Goal: Task Accomplishment & Management: Manage account settings

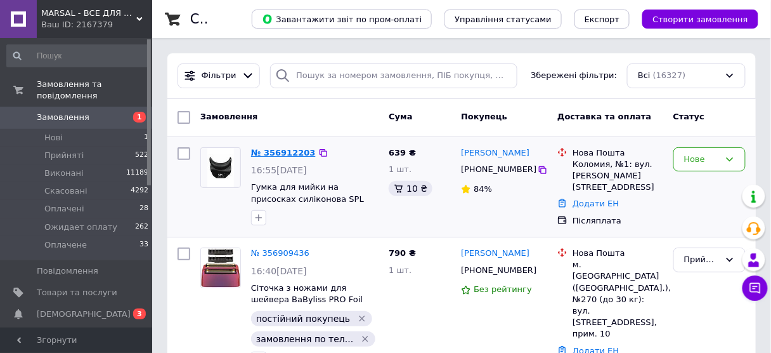
click at [283, 151] on link "№ 356912203" at bounding box center [283, 153] width 65 height 10
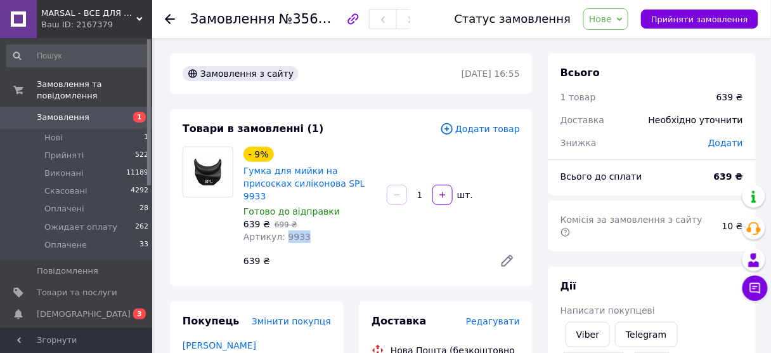
drag, startPoint x: 280, startPoint y: 225, endPoint x: 309, endPoint y: 225, distance: 28.5
click at [309, 230] on div "Артикул: 9933" at bounding box center [309, 236] width 133 height 13
copy span "9933"
click at [607, 21] on span "Нове" at bounding box center [600, 19] width 23 height 10
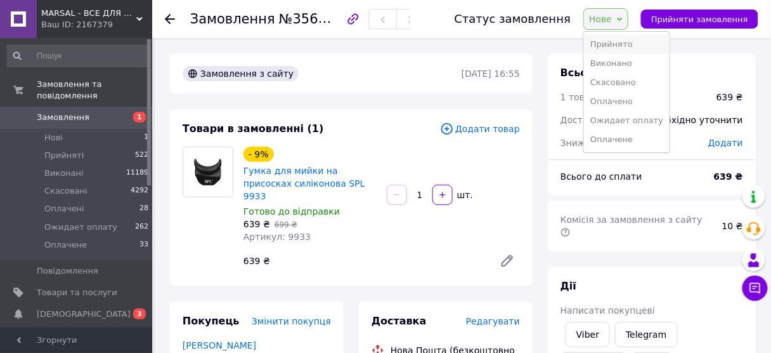
click at [609, 38] on li "Прийнято" at bounding box center [627, 44] width 86 height 19
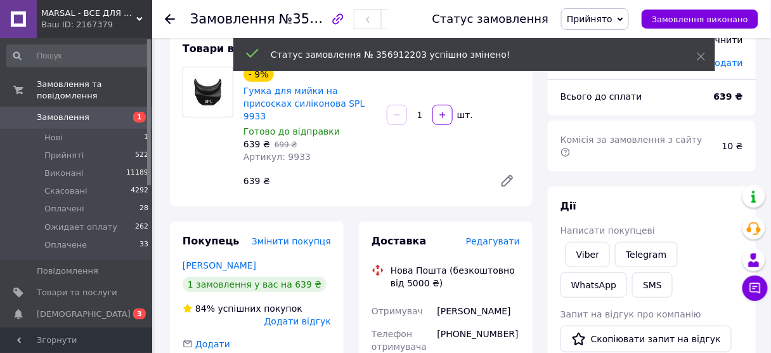
scroll to position [152, 0]
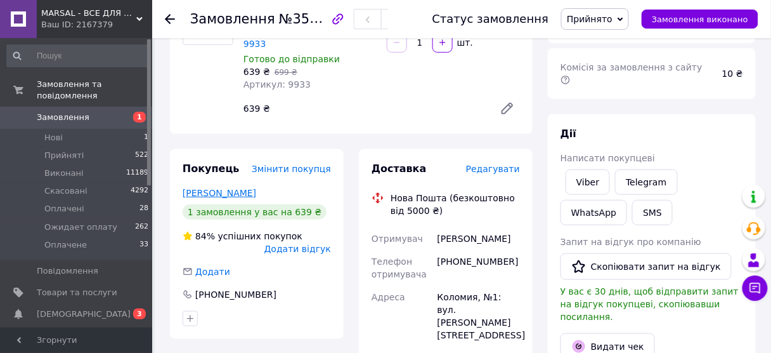
click at [239, 188] on link "[PERSON_NAME]" at bounding box center [220, 193] width 74 height 10
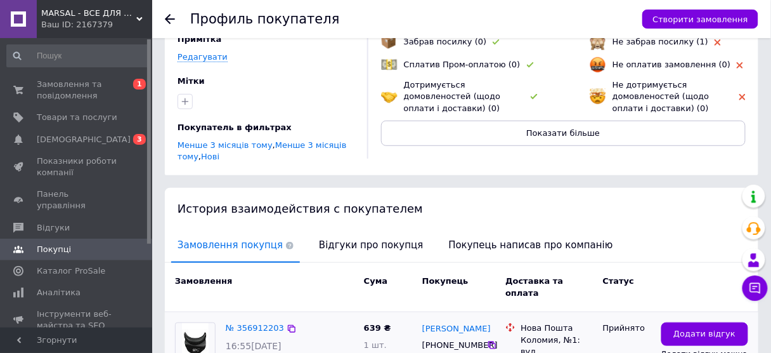
scroll to position [198, 0]
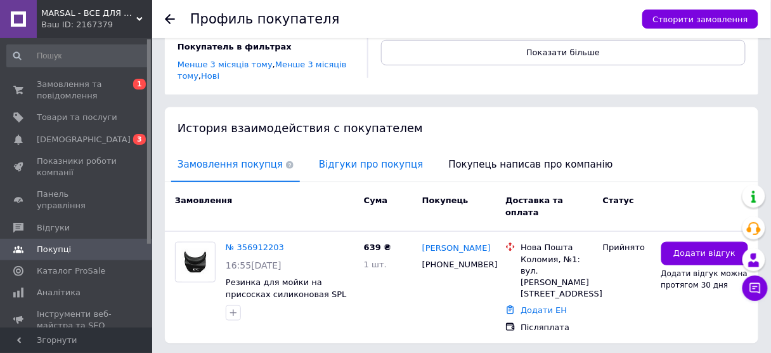
click at [324, 152] on span "Відгуки про покупця" at bounding box center [371, 164] width 117 height 32
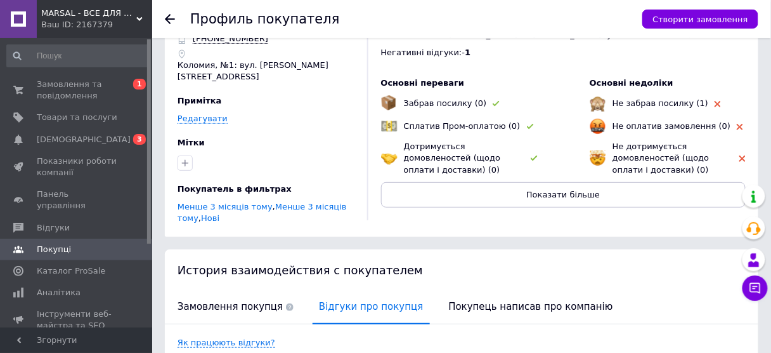
scroll to position [0, 0]
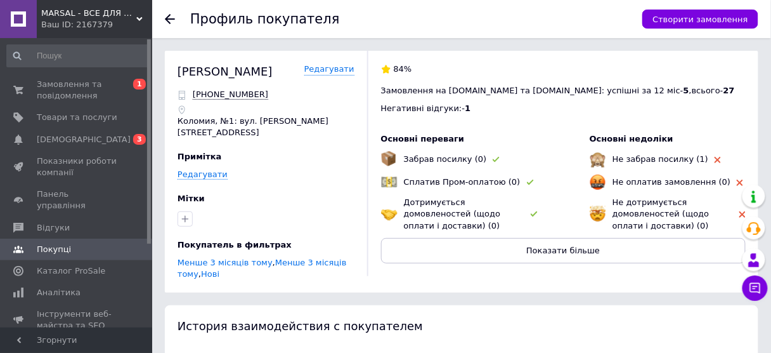
click at [168, 16] on use at bounding box center [170, 19] width 10 height 10
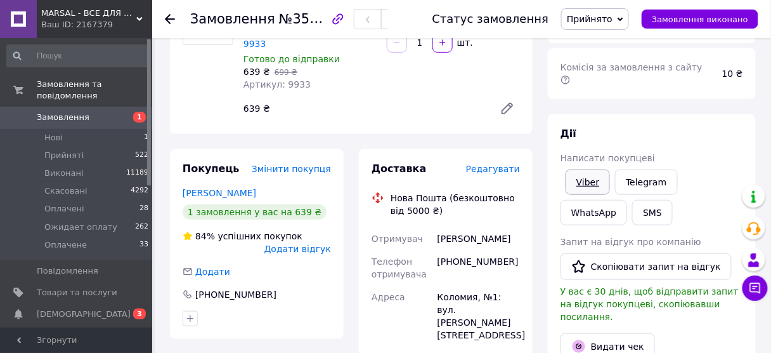
click at [595, 169] on link "Viber" at bounding box center [588, 181] width 44 height 25
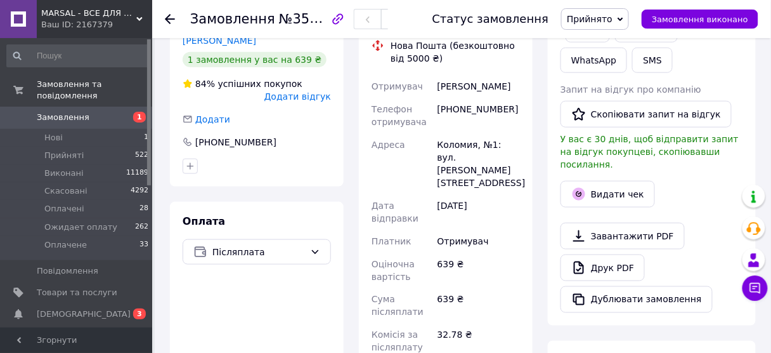
scroll to position [203, 0]
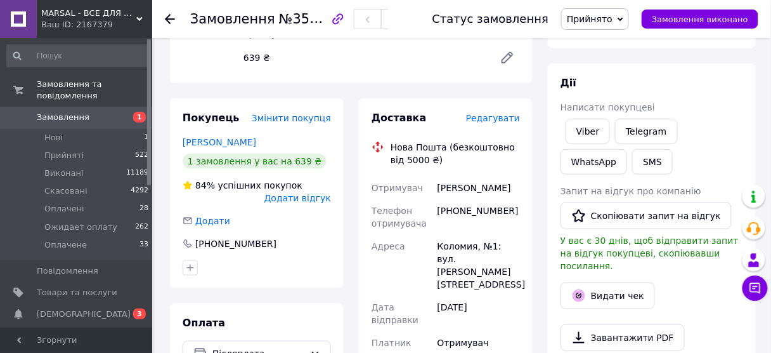
click at [170, 14] on use at bounding box center [170, 19] width 10 height 10
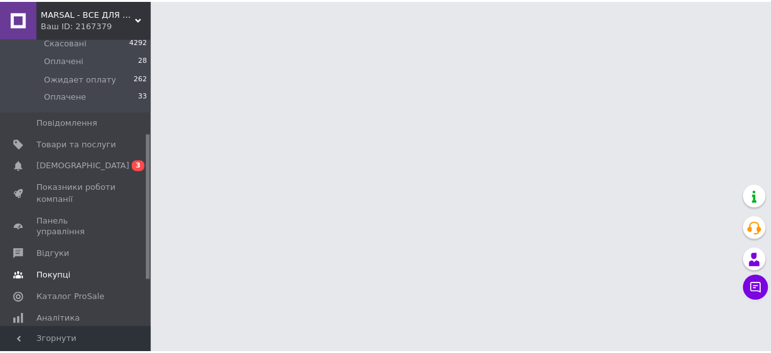
scroll to position [203, 0]
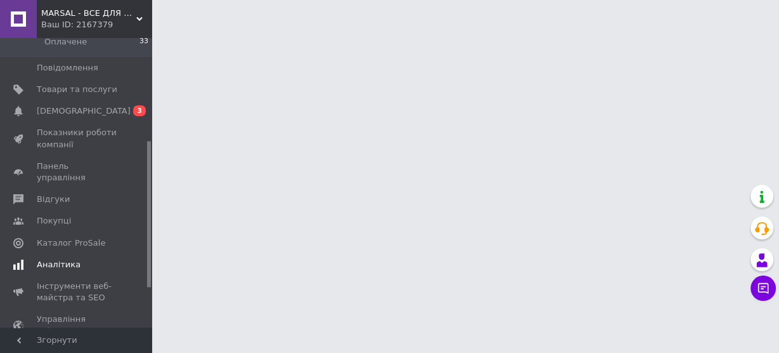
click at [71, 259] on span "Аналітика" at bounding box center [59, 264] width 44 height 11
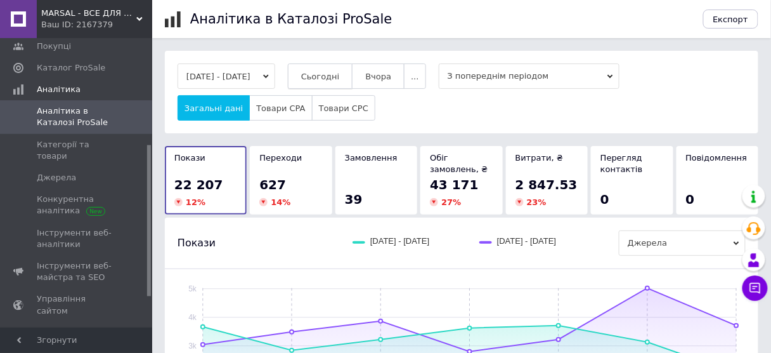
click at [353, 82] on button "Сьогодні" at bounding box center [320, 75] width 65 height 25
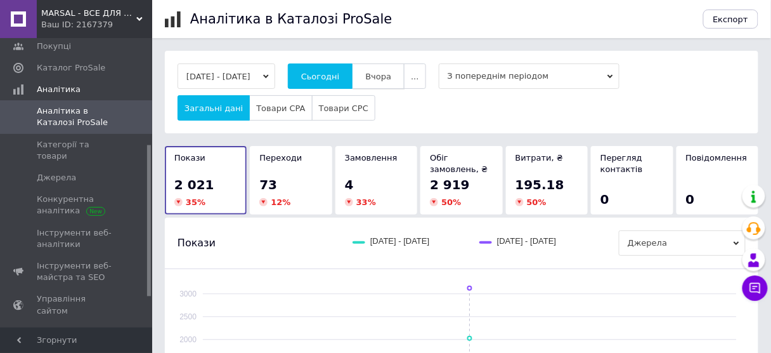
click at [381, 72] on span "Вчора" at bounding box center [378, 77] width 26 height 10
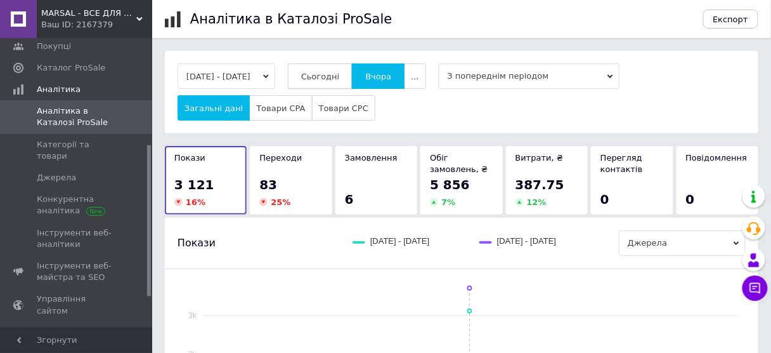
click at [340, 74] on span "Сьогодні" at bounding box center [320, 77] width 39 height 10
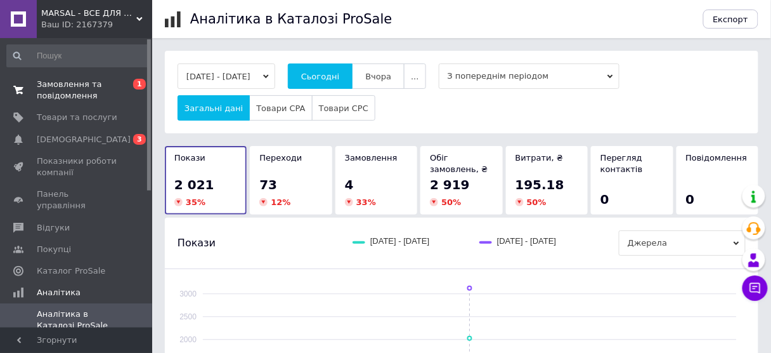
click at [77, 82] on span "Замовлення та повідомлення" at bounding box center [77, 90] width 81 height 23
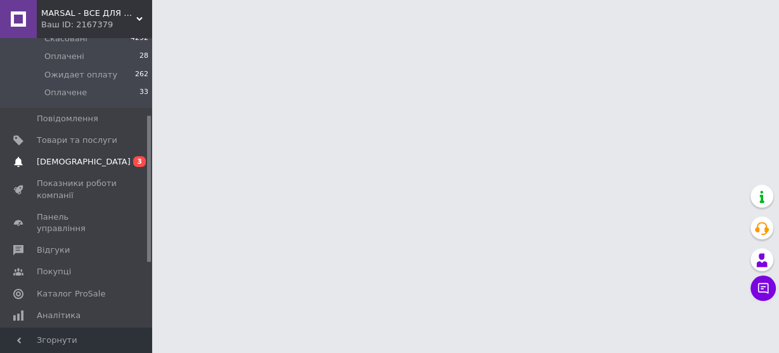
click at [108, 151] on link "[DEMOGRAPHIC_DATA] 0 3" at bounding box center [78, 162] width 156 height 22
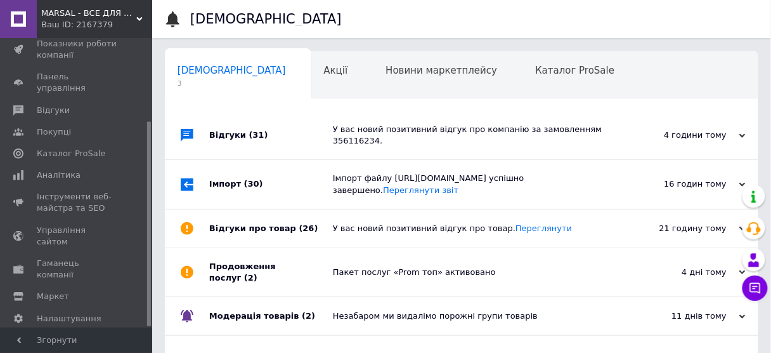
scroll to position [0, 6]
click at [78, 105] on span "Відгуки" at bounding box center [77, 110] width 81 height 11
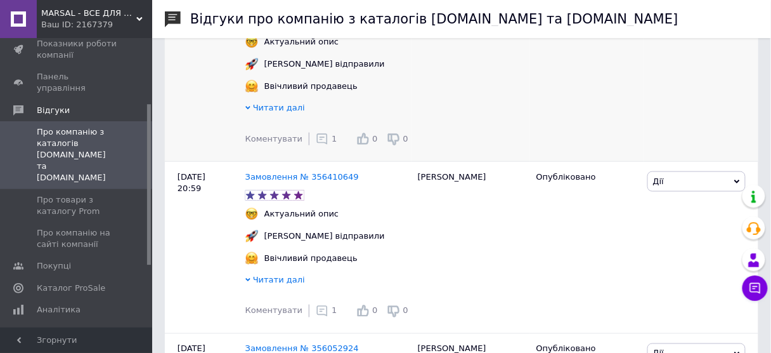
scroll to position [304, 0]
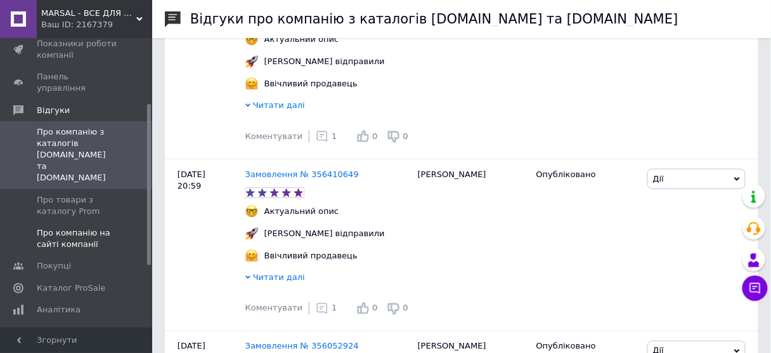
click at [74, 227] on span "Про компанію на сайті компанії" at bounding box center [77, 238] width 81 height 23
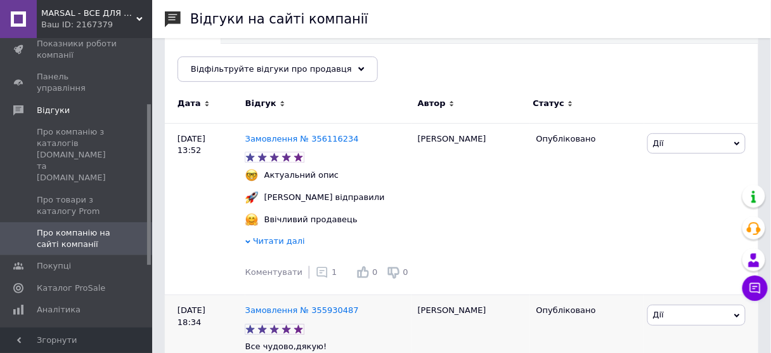
scroll to position [152, 0]
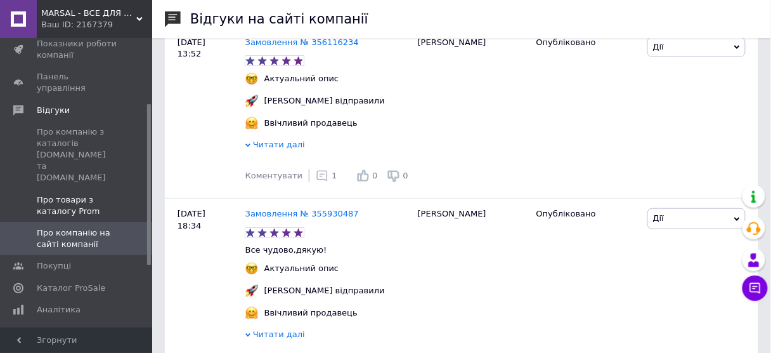
click at [67, 194] on span "Про товари з каталогу Prom" at bounding box center [77, 205] width 81 height 23
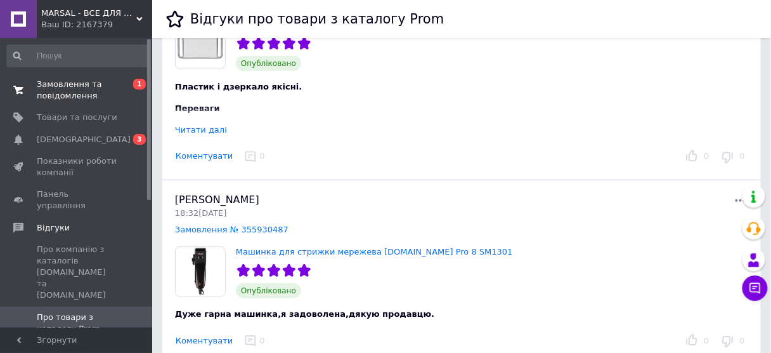
click at [86, 87] on span "Замовлення та повідомлення" at bounding box center [77, 90] width 81 height 23
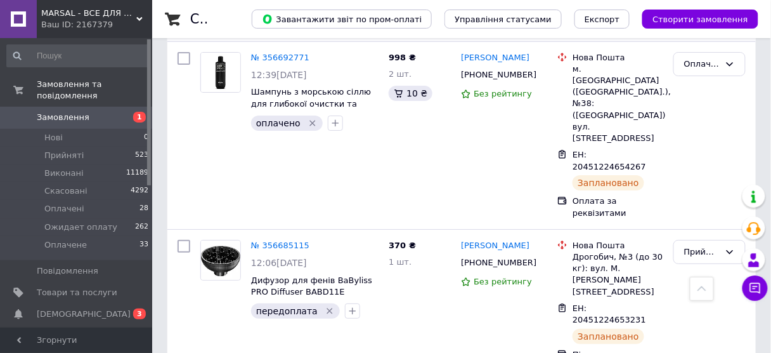
scroll to position [2435, 0]
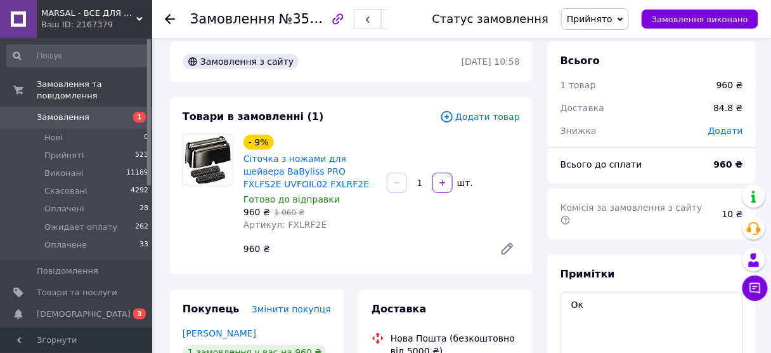
scroll to position [152, 0]
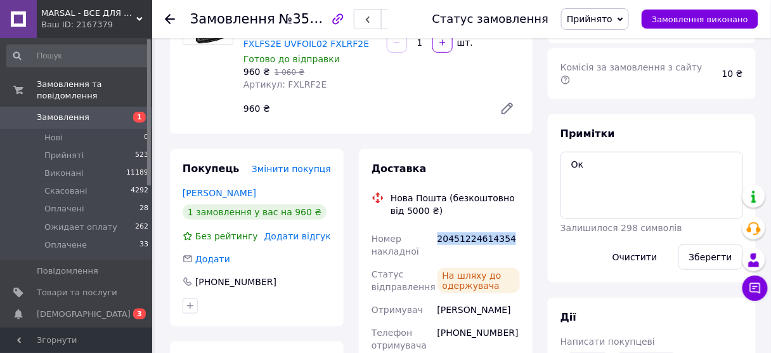
drag, startPoint x: 438, startPoint y: 241, endPoint x: 505, endPoint y: 242, distance: 66.6
click at [505, 242] on div "20451224614354" at bounding box center [478, 245] width 87 height 36
copy div "20451224614354"
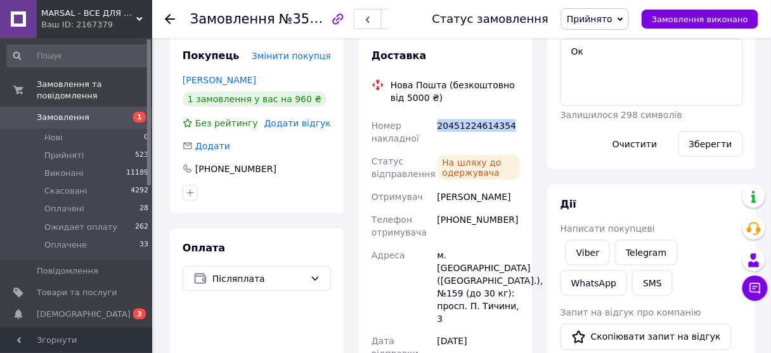
scroll to position [304, 0]
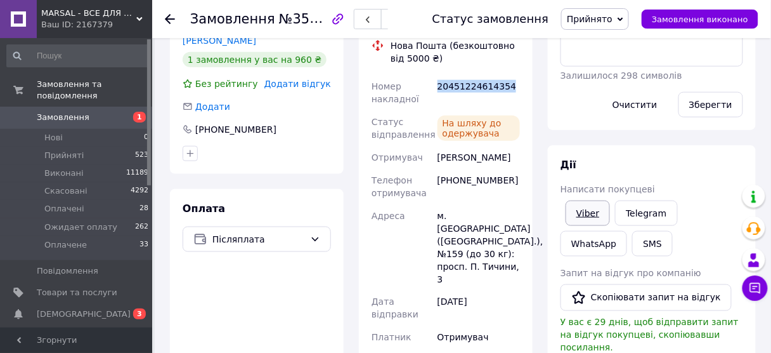
click at [583, 204] on link "Viber" at bounding box center [588, 212] width 44 height 25
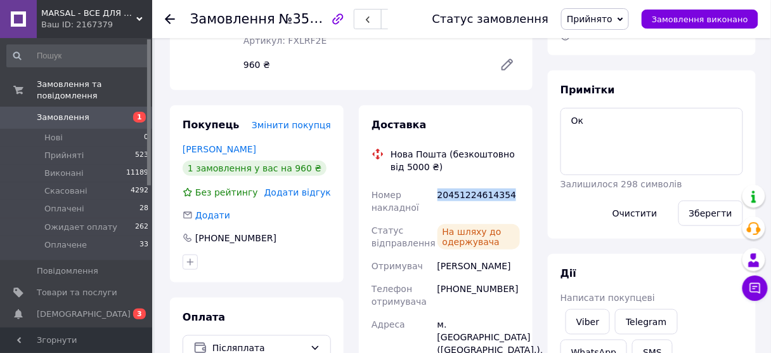
scroll to position [254, 0]
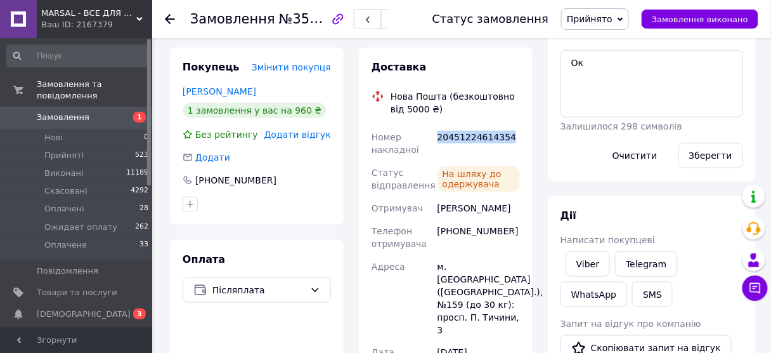
click at [605, 24] on span "Прийнято" at bounding box center [590, 19] width 46 height 10
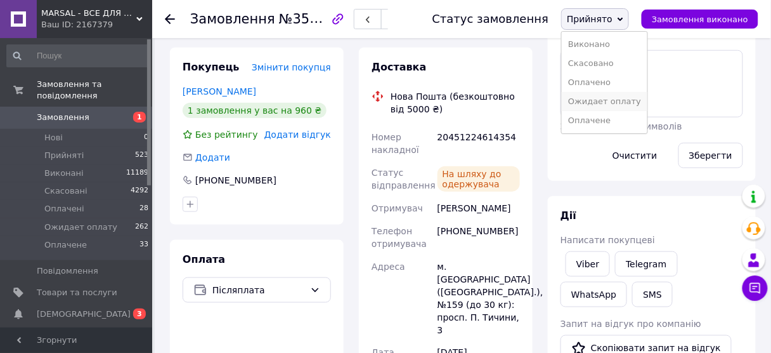
click at [607, 96] on li "Ожидает оплату" at bounding box center [605, 101] width 86 height 19
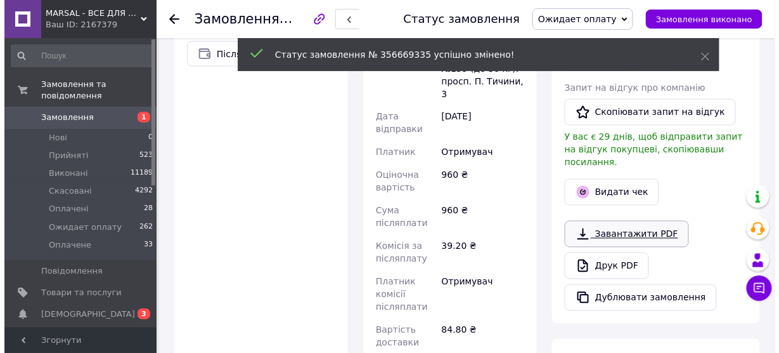
scroll to position [558, 0]
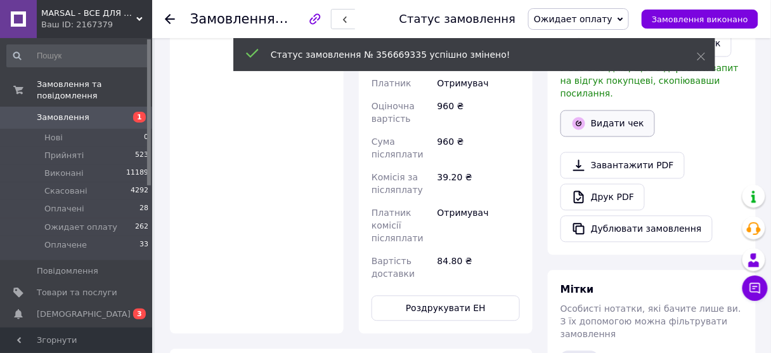
click at [599, 110] on button "Видати чек" at bounding box center [607, 123] width 94 height 27
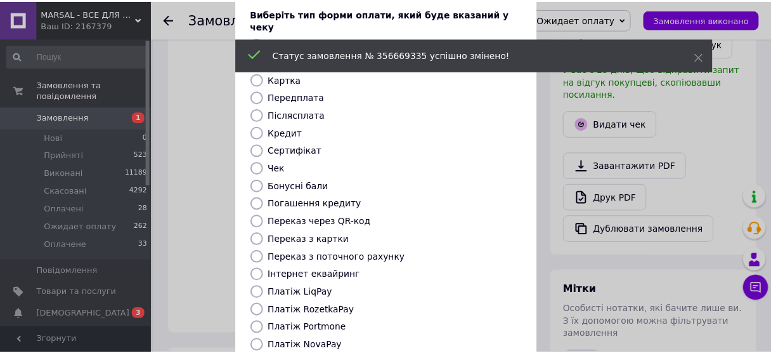
scroll to position [152, 0]
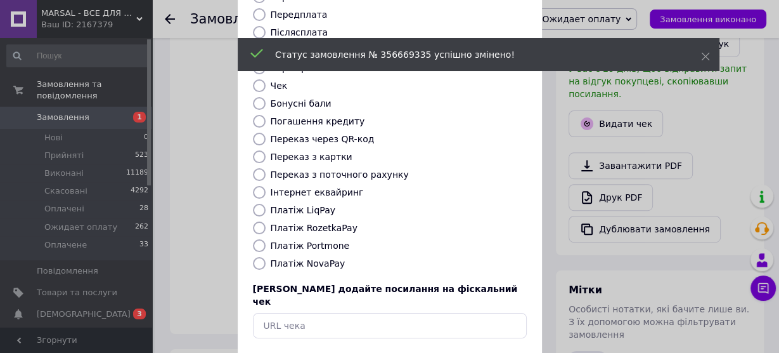
click at [255, 257] on input "Платіж NovaPay" at bounding box center [259, 263] width 13 height 13
radio input "true"
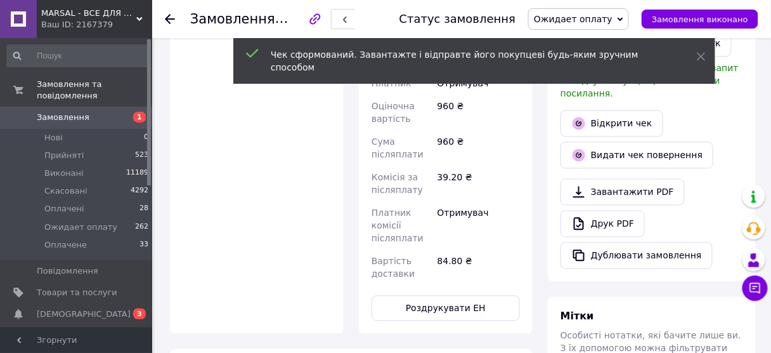
click at [626, 110] on link "Відкрити чек" at bounding box center [611, 123] width 103 height 27
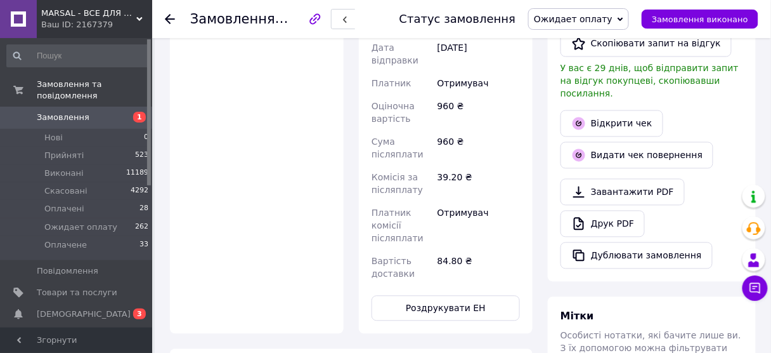
click at [167, 18] on icon at bounding box center [170, 19] width 10 height 10
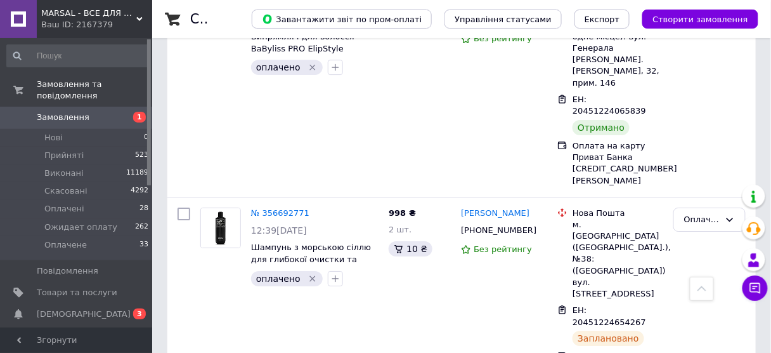
scroll to position [2232, 0]
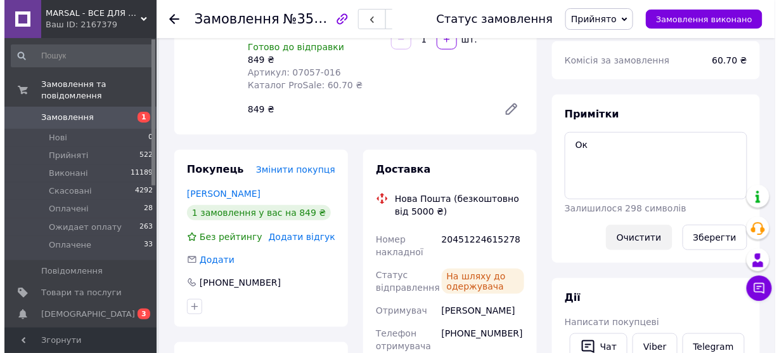
scroll to position [254, 0]
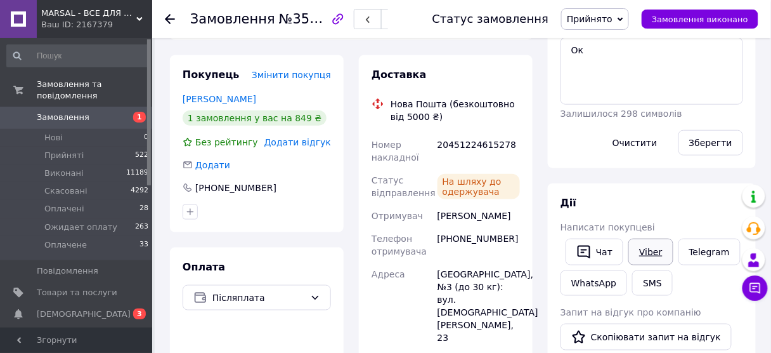
click at [638, 251] on link "Viber" at bounding box center [650, 251] width 44 height 27
drag, startPoint x: 435, startPoint y: 136, endPoint x: 503, endPoint y: 142, distance: 68.1
click at [503, 142] on div "20451224615278" at bounding box center [478, 151] width 87 height 36
copy div "20451224615278"
click at [640, 278] on button "SMS" at bounding box center [652, 282] width 41 height 25
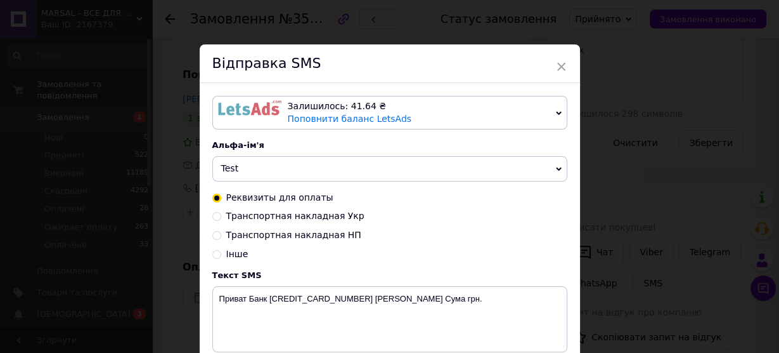
click at [215, 238] on input "Транспортная накладная НП" at bounding box center [216, 234] width 9 height 9
radio input "true"
radio input "false"
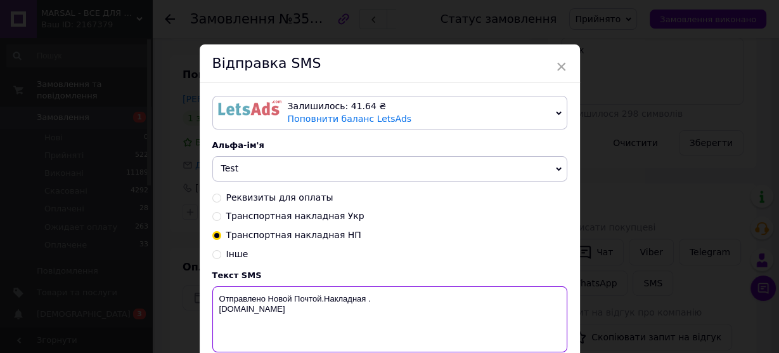
click at [365, 298] on textarea "Отправлено Новой Почтой.Накладная . [DOMAIN_NAME]" at bounding box center [389, 319] width 355 height 66
paste textarea "20451224615278"
click at [363, 301] on textarea "Отправлено Новой Почтой.Накладная 20451224615278. [DOMAIN_NAME]" at bounding box center [389, 319] width 355 height 66
click at [319, 300] on textarea "Отправлено Новой Почтой.Накладна 20451224615278. [DOMAIN_NAME]" at bounding box center [389, 319] width 355 height 66
click at [288, 298] on textarea "Отправлено Новой Поштою.Накладна 20451224615278. [DOMAIN_NAME]" at bounding box center [389, 319] width 355 height 66
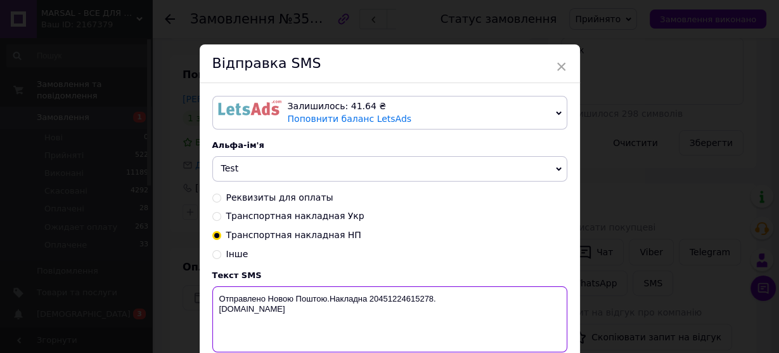
click at [226, 301] on textarea "Отправлено Новою Поштою.Накладна 20451224615278. [DOMAIN_NAME]" at bounding box center [389, 319] width 355 height 66
click at [269, 301] on textarea "Відправлено Новою Поштою.Накладна 20451224615278. [DOMAIN_NAME]" at bounding box center [389, 319] width 355 height 66
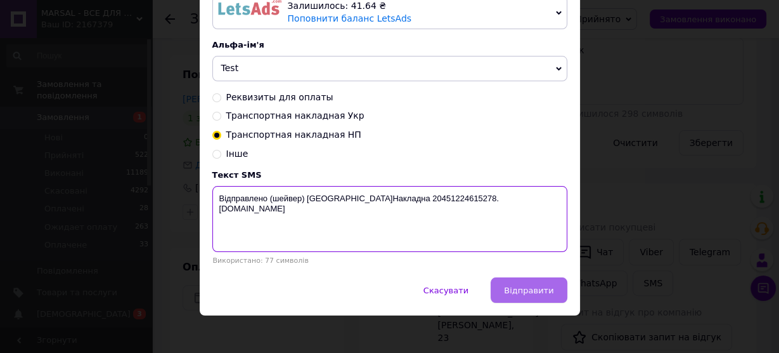
scroll to position [101, 0]
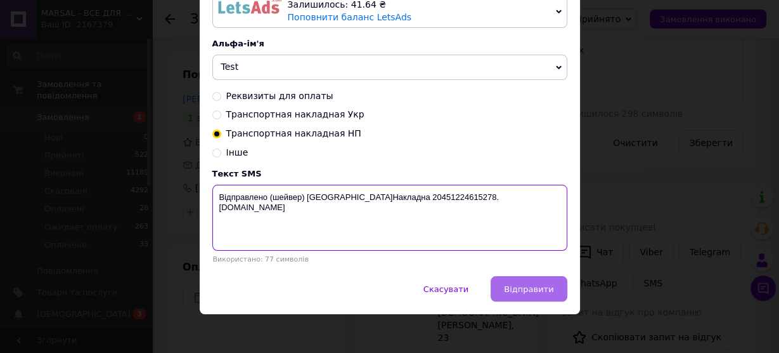
type textarea "Відправлено (шейвер) [GEOGRAPHIC_DATA]Накладна 20451224615278. [DOMAIN_NAME]"
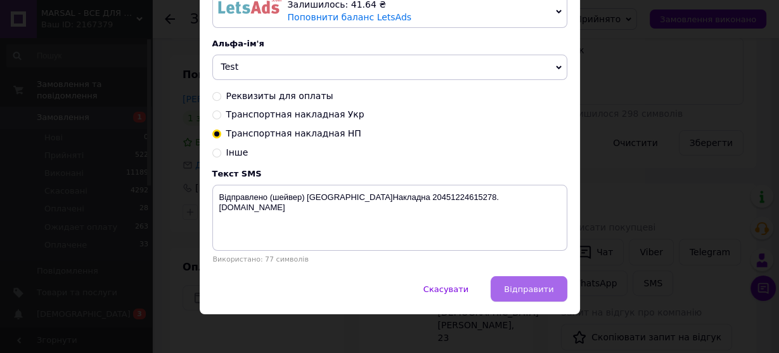
click at [538, 296] on button "Відправити" at bounding box center [529, 288] width 76 height 25
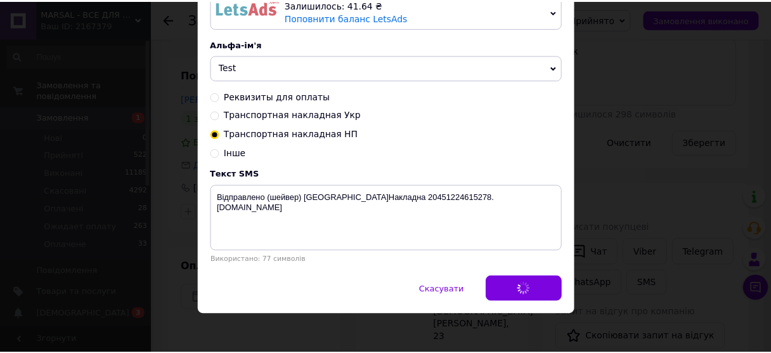
scroll to position [0, 0]
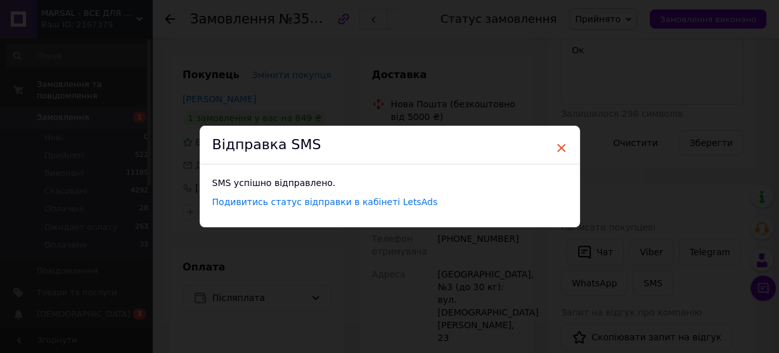
click at [562, 145] on span "×" at bounding box center [561, 148] width 11 height 22
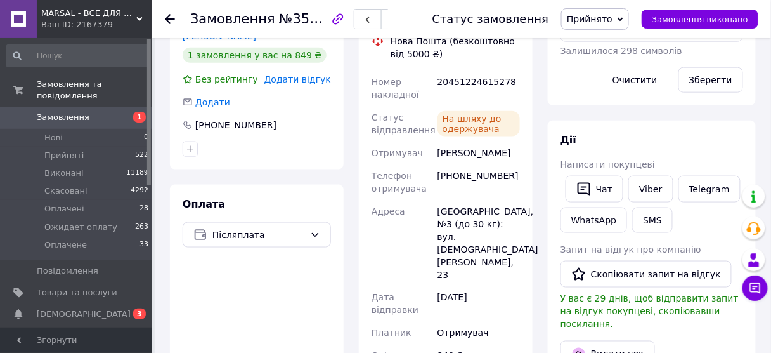
scroll to position [203, 0]
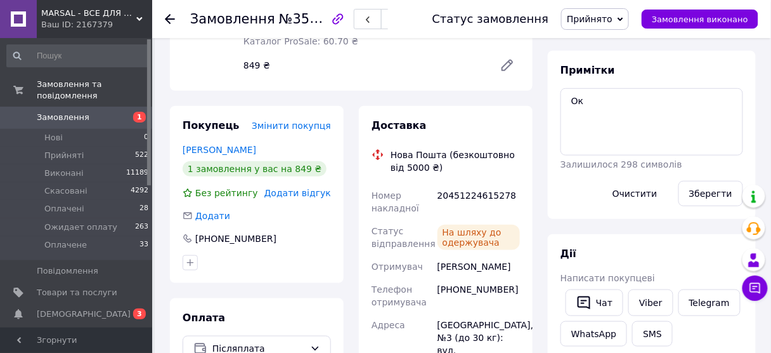
click at [607, 16] on span "Прийнято" at bounding box center [590, 19] width 46 height 10
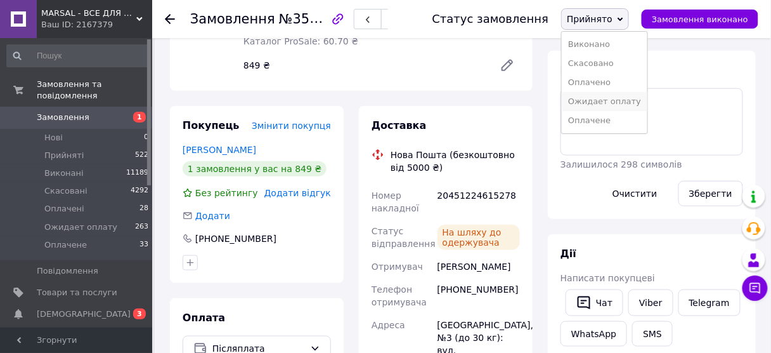
click at [600, 101] on li "Ожидает оплату" at bounding box center [605, 101] width 86 height 19
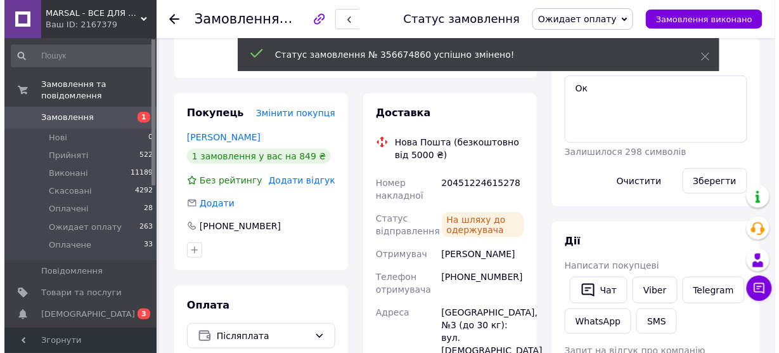
scroll to position [355, 0]
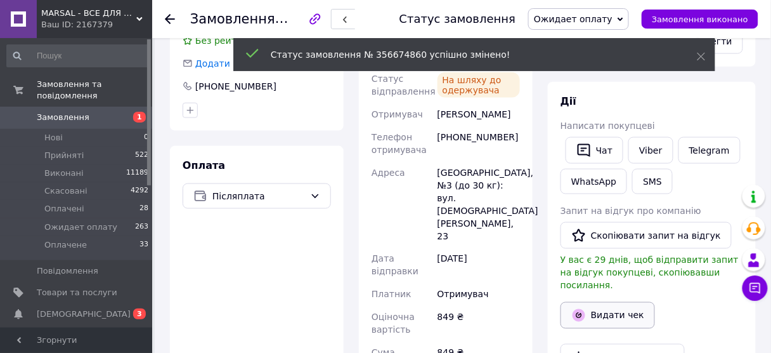
click at [619, 302] on button "Видати чек" at bounding box center [607, 315] width 94 height 27
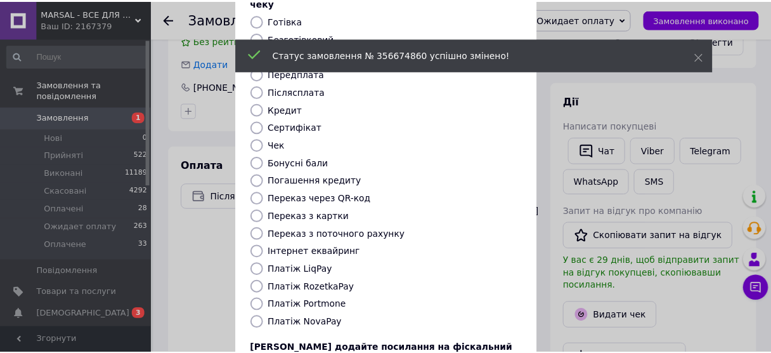
scroll to position [152, 0]
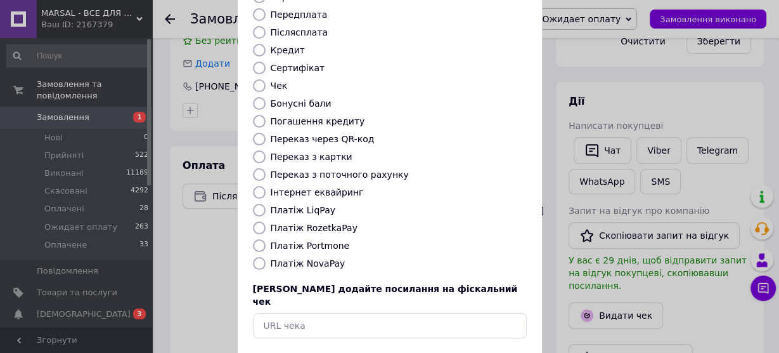
click at [256, 257] on input "Платіж NovaPay" at bounding box center [259, 263] width 13 height 13
radio input "true"
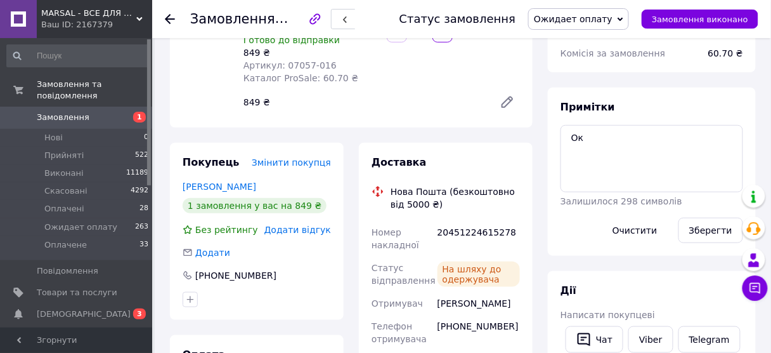
scroll to position [203, 0]
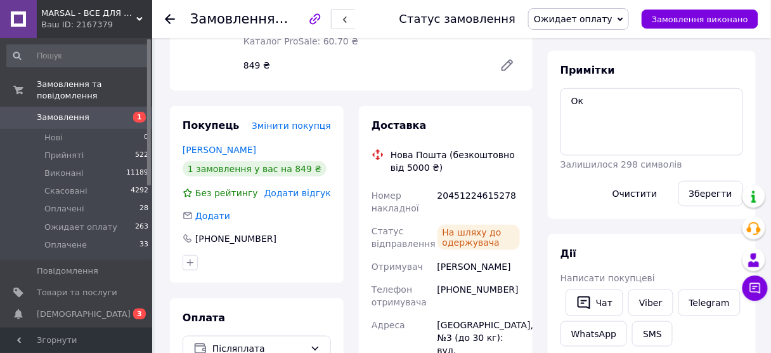
click at [164, 18] on div "Замовлення №356674860 Статус замовлення Ожидает оплату Прийнято Виконано Скасов…" at bounding box center [461, 19] width 619 height 38
click at [170, 18] on use at bounding box center [170, 19] width 10 height 10
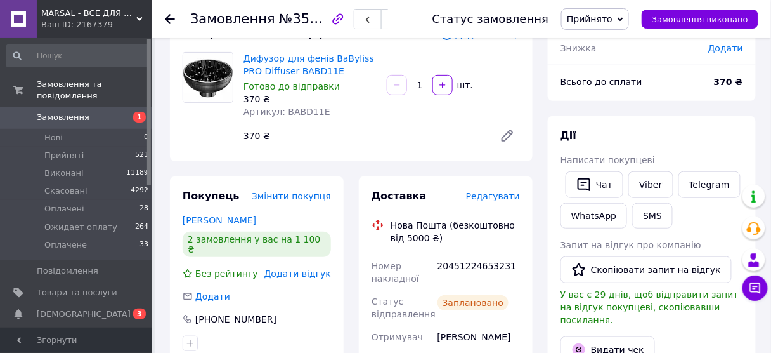
scroll to position [152, 0]
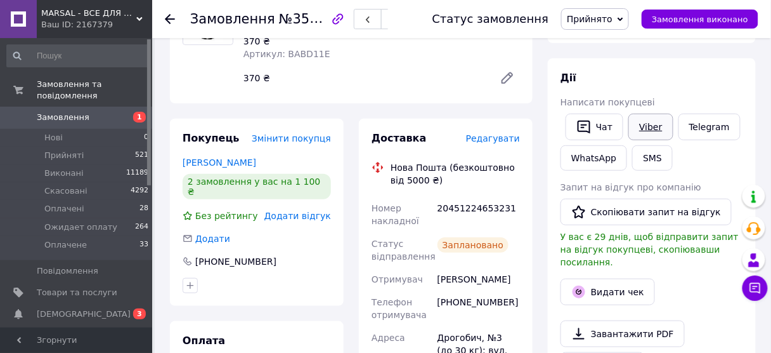
click at [647, 130] on link "Viber" at bounding box center [650, 126] width 44 height 27
drag, startPoint x: 437, startPoint y: 212, endPoint x: 507, endPoint y: 219, distance: 70.7
click at [507, 219] on div "20451224653231" at bounding box center [478, 215] width 87 height 36
copy div "20451224653231"
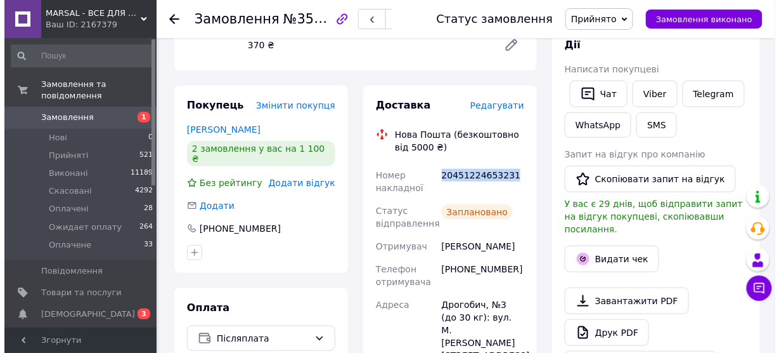
scroll to position [203, 0]
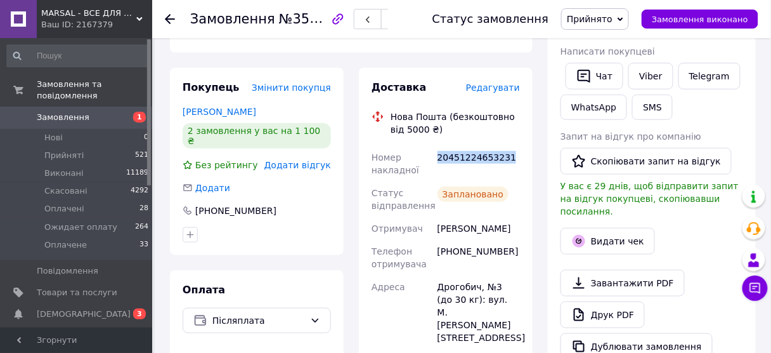
click at [610, 19] on span "Прийнято" at bounding box center [590, 19] width 46 height 10
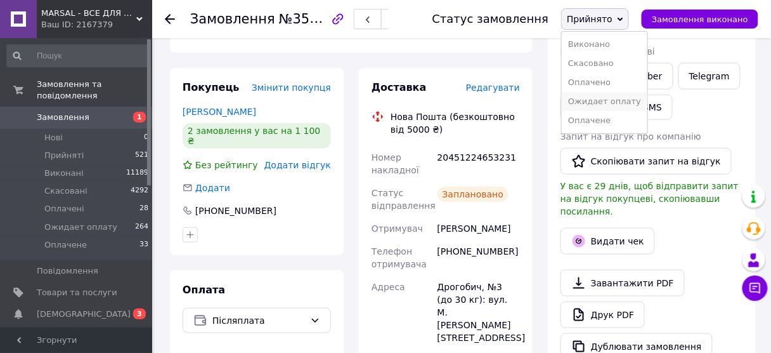
click at [615, 103] on li "Ожидает оплату" at bounding box center [605, 101] width 86 height 19
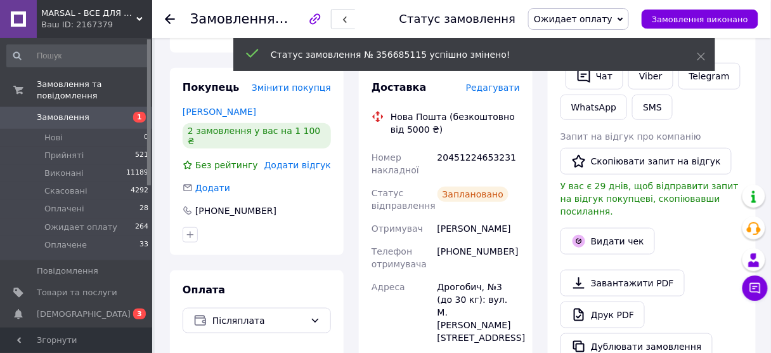
click at [619, 230] on button "Видати чек" at bounding box center [607, 241] width 94 height 27
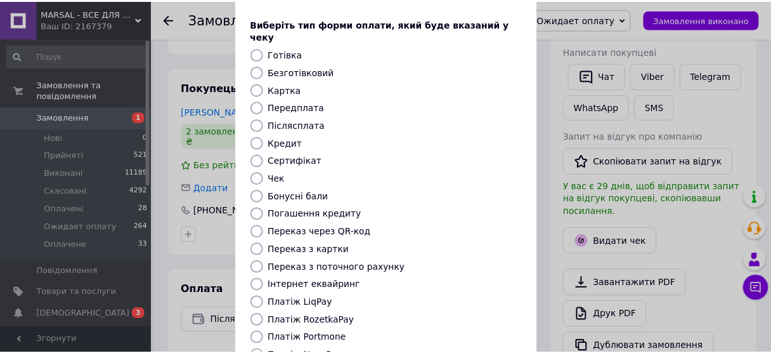
scroll to position [191, 0]
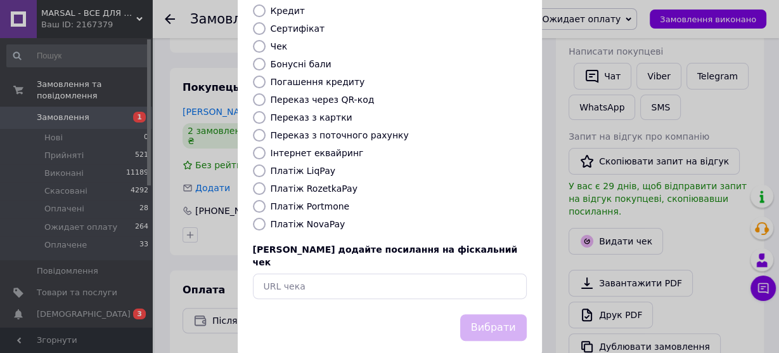
click at [256, 217] on input "Платіж NovaPay" at bounding box center [259, 223] width 13 height 13
radio input "true"
click at [502, 314] on button "Вибрати" at bounding box center [493, 327] width 67 height 27
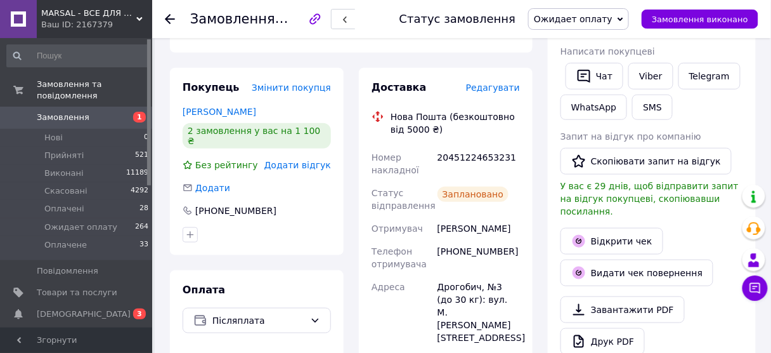
click at [169, 21] on icon at bounding box center [170, 19] width 10 height 10
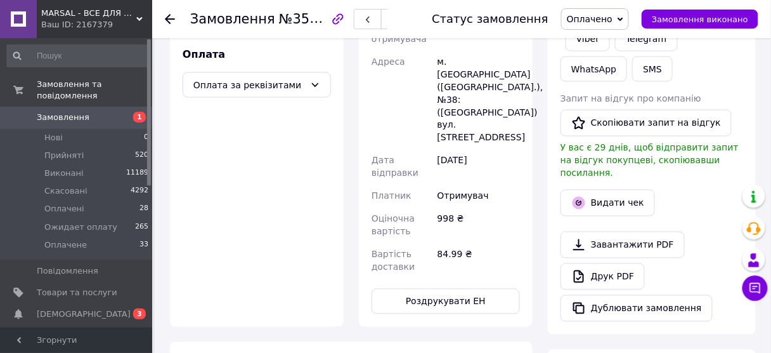
scroll to position [418, 0]
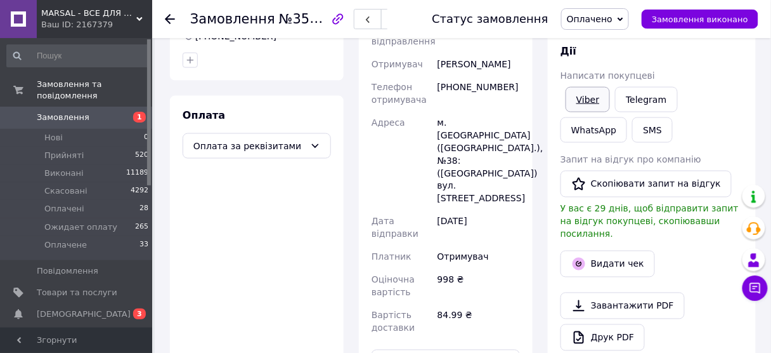
click at [602, 91] on link "Viber" at bounding box center [588, 99] width 44 height 25
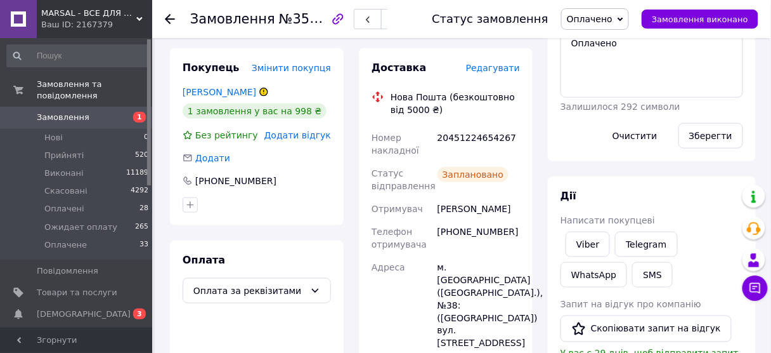
scroll to position [215, 0]
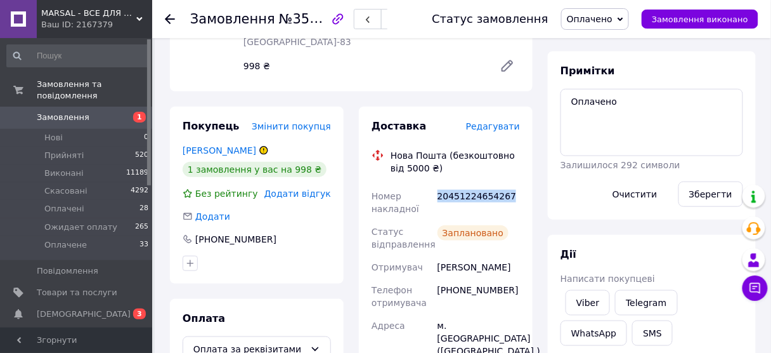
drag, startPoint x: 438, startPoint y: 172, endPoint x: 502, endPoint y: 179, distance: 64.4
click at [502, 184] on div "20451224654267" at bounding box center [478, 202] width 87 height 36
copy div "20451224654267"
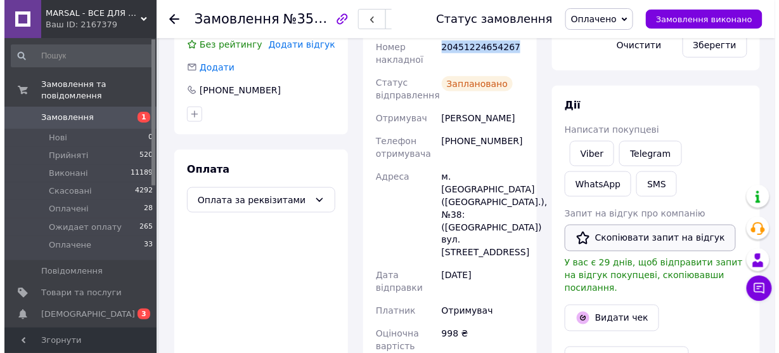
scroll to position [418, 0]
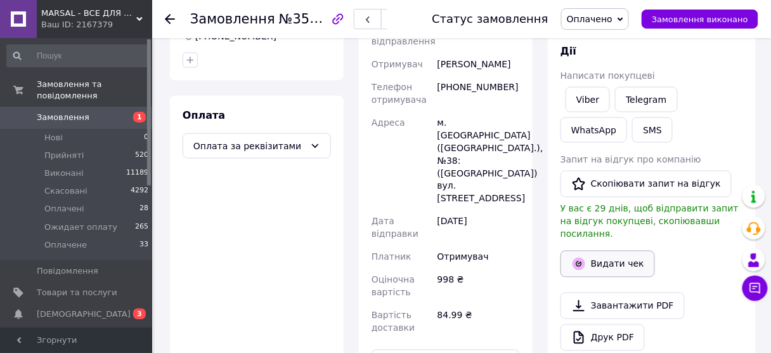
click at [603, 250] on button "Видати чек" at bounding box center [607, 263] width 94 height 27
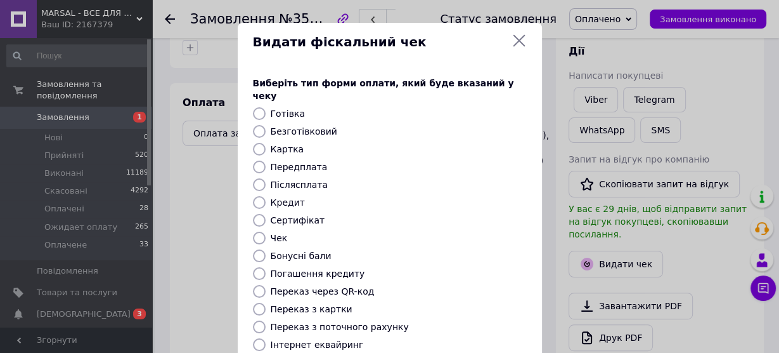
click at [258, 125] on input "Безготівковий" at bounding box center [259, 131] width 13 height 13
radio input "true"
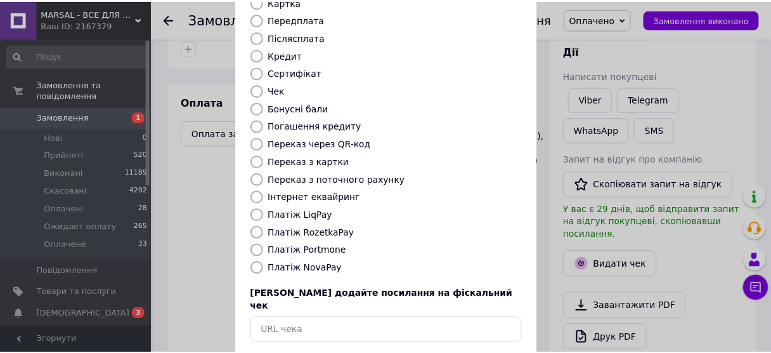
scroll to position [191, 0]
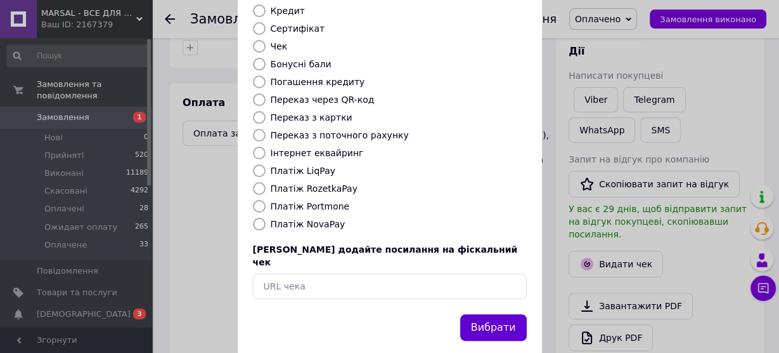
click at [512, 314] on button "Вибрати" at bounding box center [493, 327] width 67 height 27
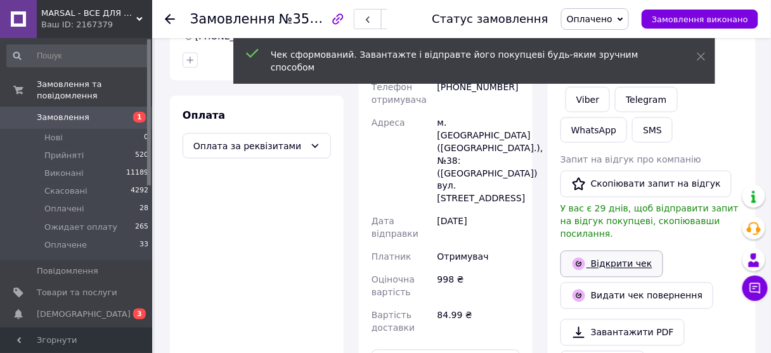
click at [613, 250] on link "Відкрити чек" at bounding box center [611, 263] width 103 height 27
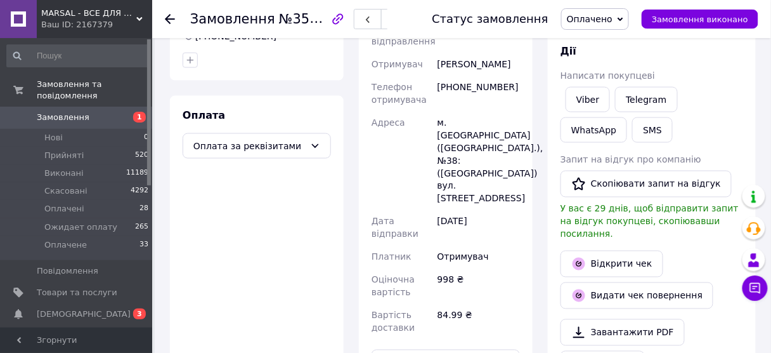
click at [170, 15] on icon at bounding box center [170, 19] width 10 height 10
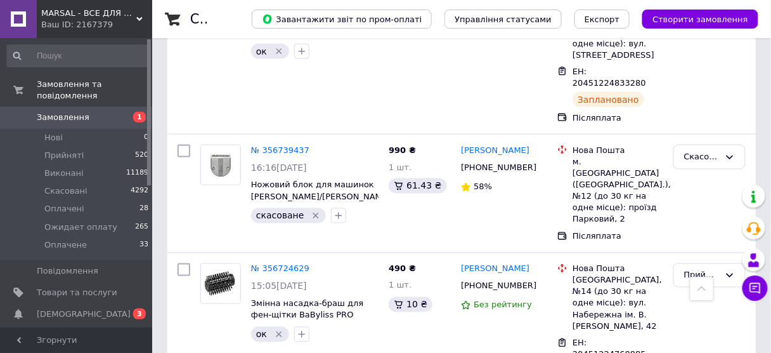
scroll to position [1725, 0]
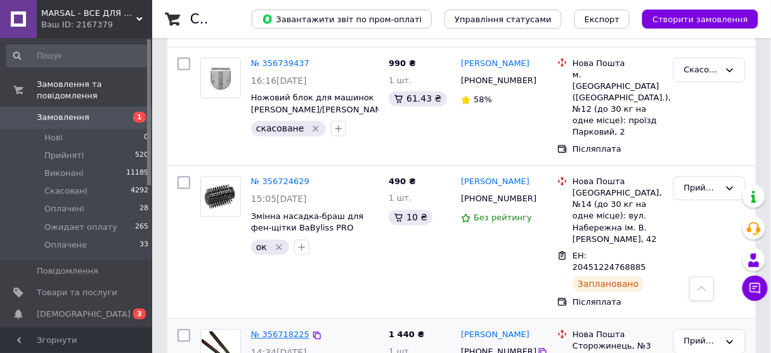
click at [280, 330] on link "№ 356718225" at bounding box center [280, 335] width 58 height 10
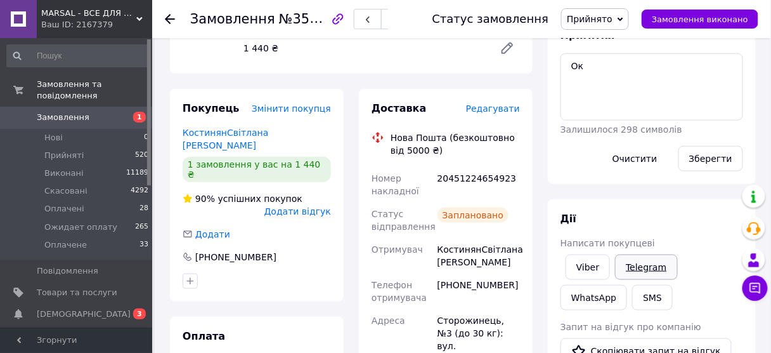
scroll to position [254, 0]
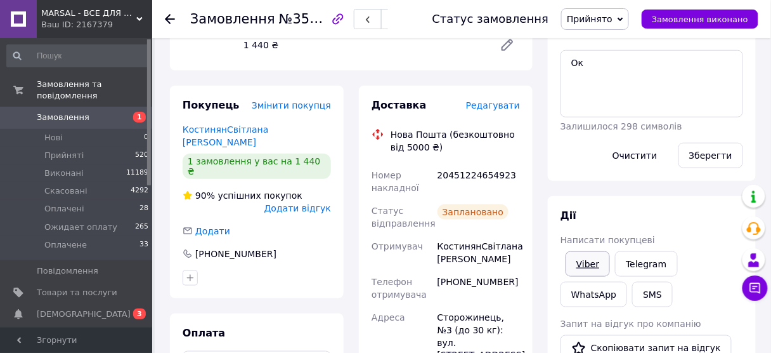
click at [577, 251] on link "Viber" at bounding box center [588, 263] width 44 height 25
drag, startPoint x: 435, startPoint y: 171, endPoint x: 504, endPoint y: 171, distance: 69.1
click at [504, 171] on div "20451224654923" at bounding box center [478, 182] width 87 height 36
copy div "20451224654923"
click at [593, 23] on span "Прийнято" at bounding box center [590, 19] width 46 height 10
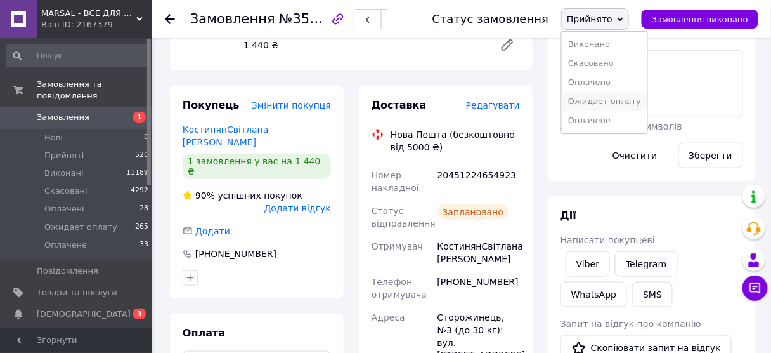
click at [606, 105] on li "Ожидает оплату" at bounding box center [605, 101] width 86 height 19
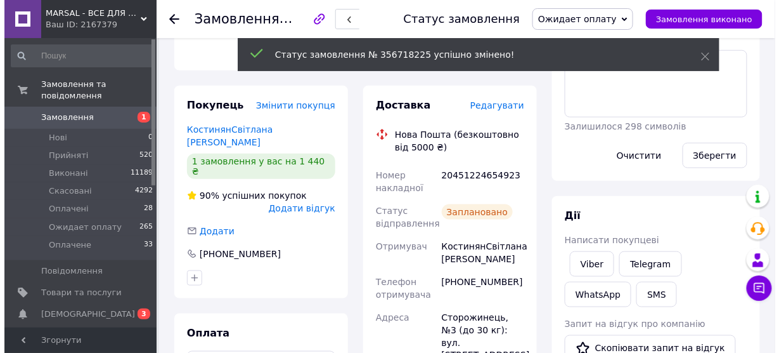
scroll to position [406, 0]
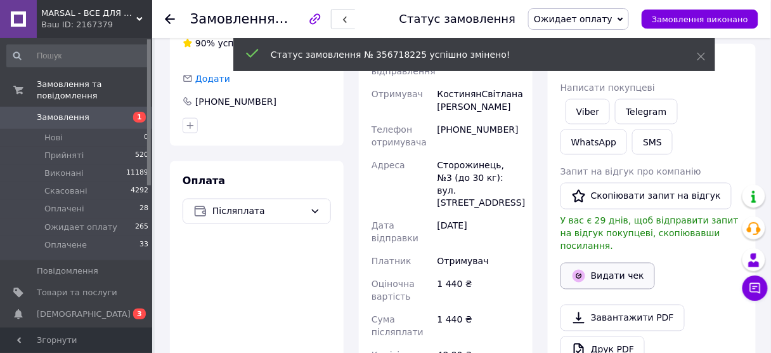
click at [609, 262] on button "Видати чек" at bounding box center [607, 275] width 94 height 27
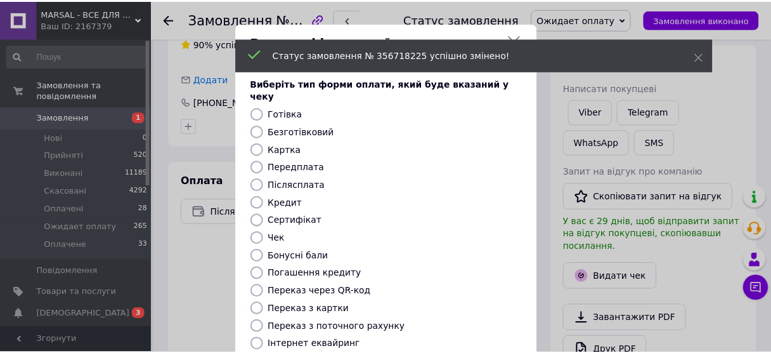
scroll to position [152, 0]
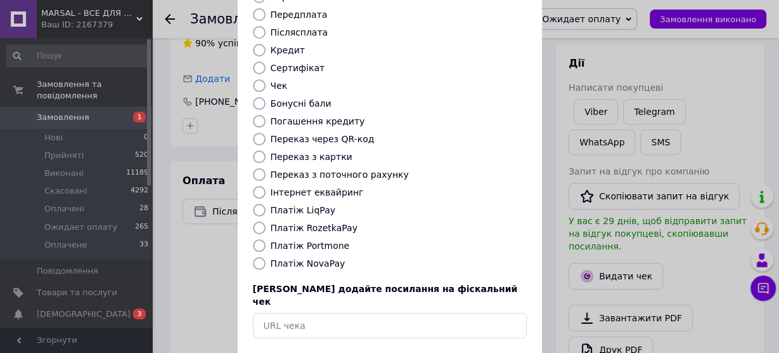
click at [259, 257] on input "Платіж NovaPay" at bounding box center [259, 263] width 13 height 13
radio input "true"
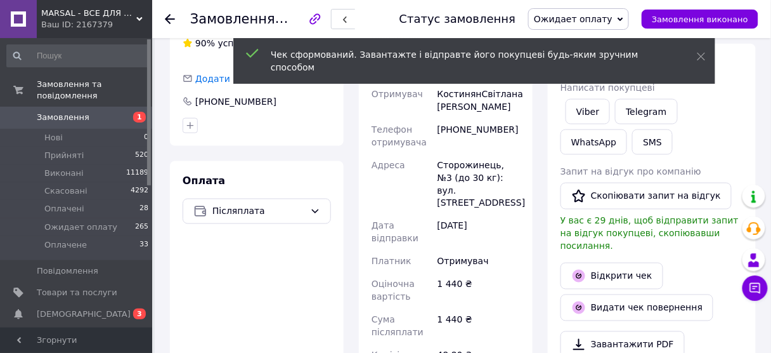
click at [618, 262] on link "Відкрити чек" at bounding box center [611, 275] width 103 height 27
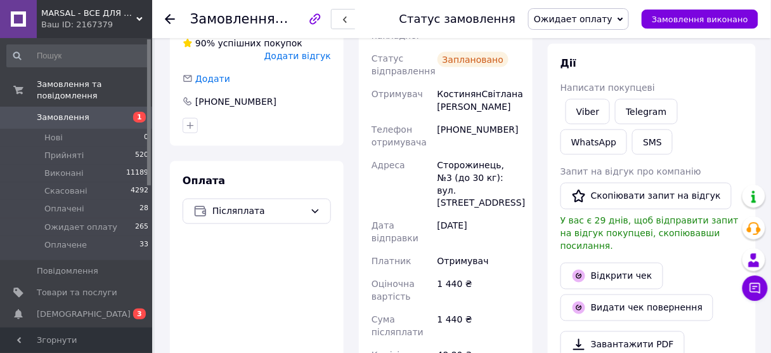
click at [167, 18] on use at bounding box center [170, 19] width 10 height 10
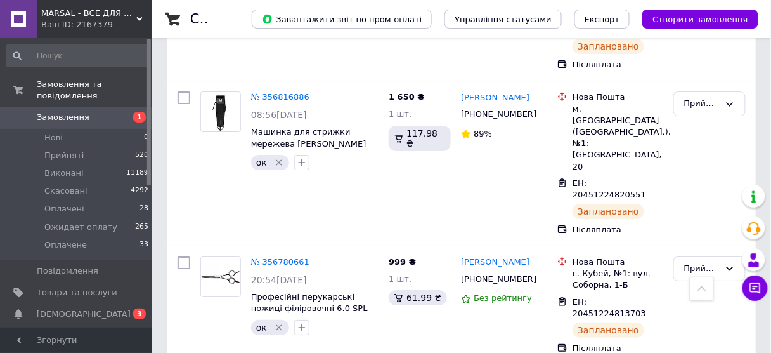
scroll to position [1217, 0]
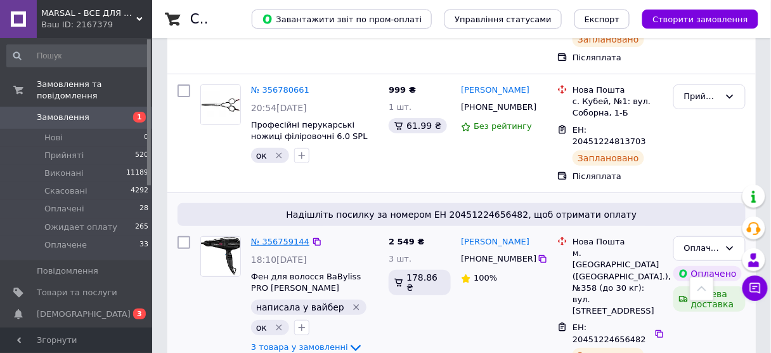
click at [280, 236] on link "№ 356759144" at bounding box center [280, 241] width 58 height 10
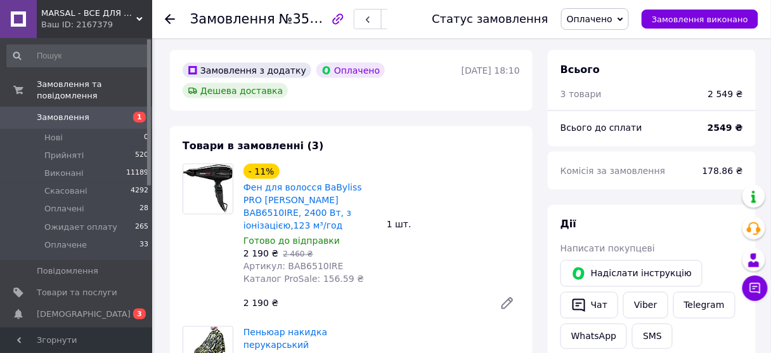
scroll to position [499, 0]
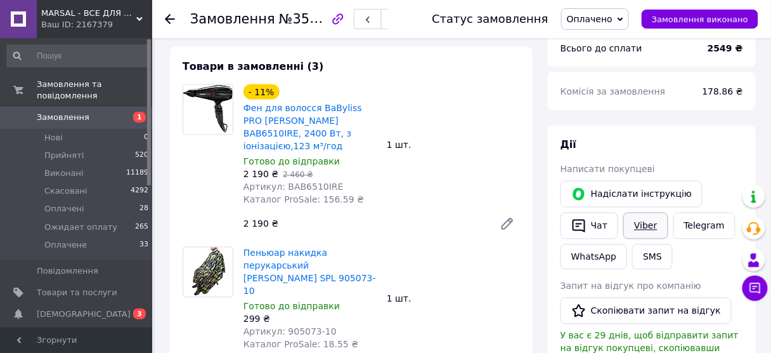
click at [644, 212] on link "Viber" at bounding box center [645, 225] width 44 height 27
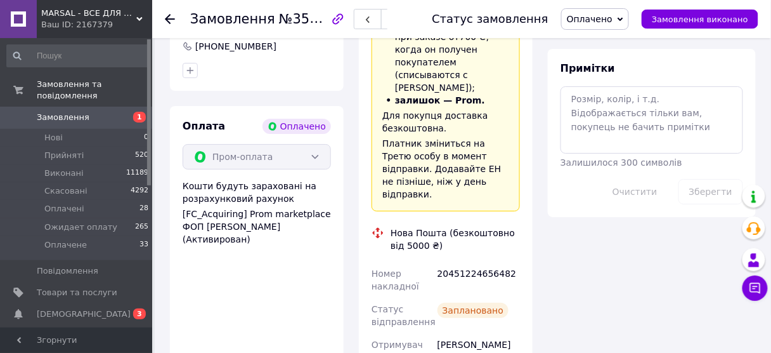
scroll to position [1158, 0]
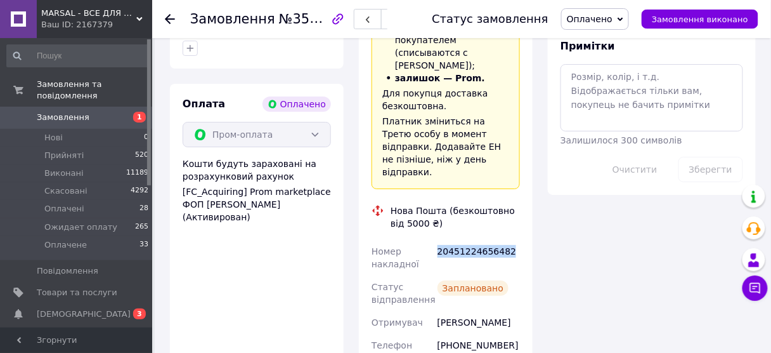
drag, startPoint x: 438, startPoint y: 138, endPoint x: 507, endPoint y: 140, distance: 69.1
click at [507, 240] on div "20451224656482" at bounding box center [478, 258] width 87 height 36
copy div "20451224656482"
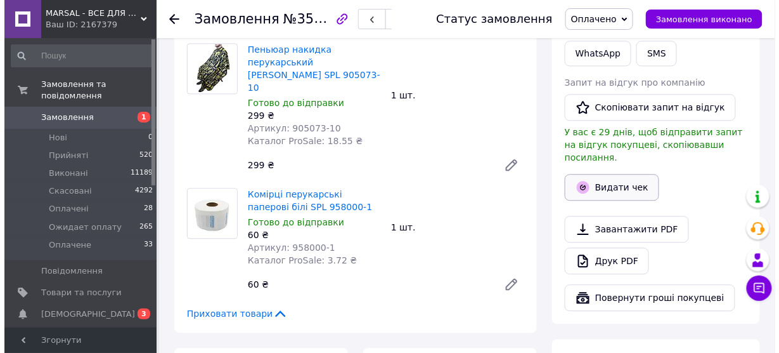
scroll to position [702, 0]
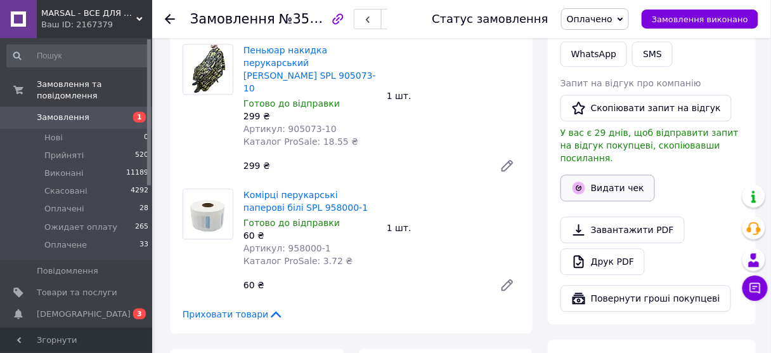
click at [609, 174] on button "Видати чек" at bounding box center [607, 187] width 94 height 27
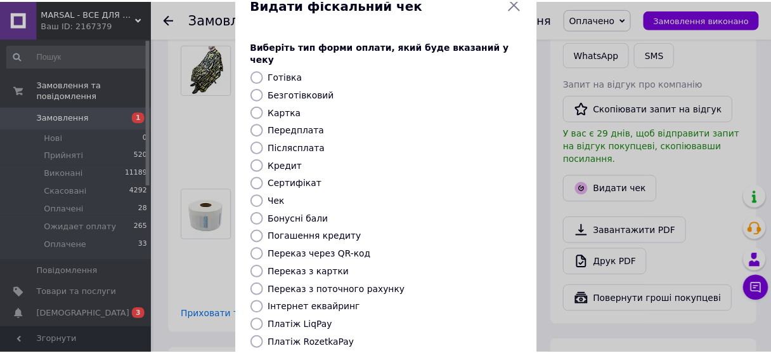
scroll to position [191, 0]
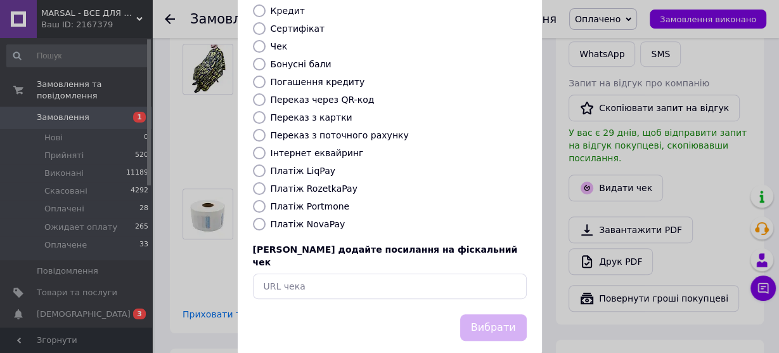
click at [256, 182] on input "Платіж RozetkaPay" at bounding box center [259, 188] width 13 height 13
radio input "true"
click at [478, 314] on button "Вибрати" at bounding box center [493, 327] width 67 height 27
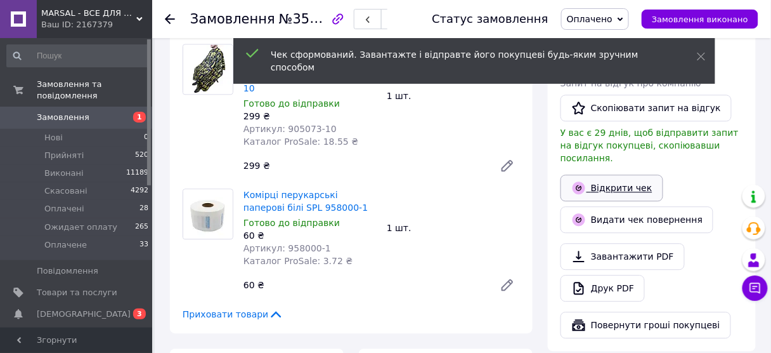
click at [623, 174] on link "Відкрити чек" at bounding box center [611, 187] width 103 height 27
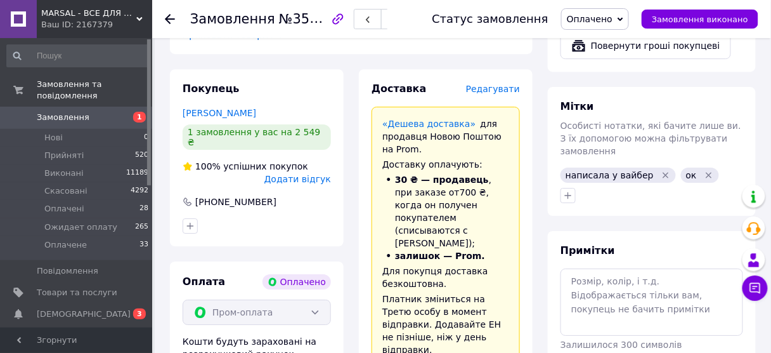
scroll to position [1057, 0]
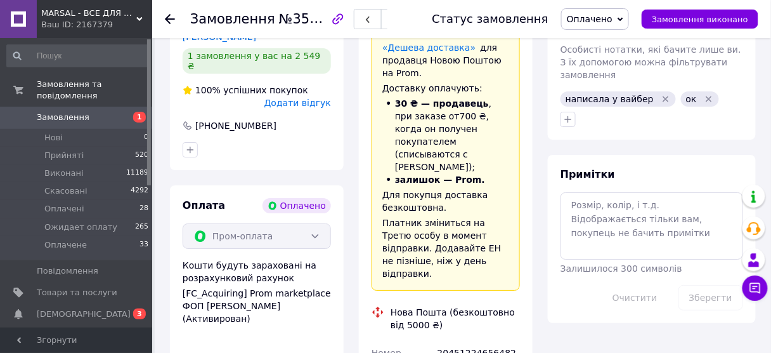
click at [165, 19] on icon at bounding box center [170, 19] width 10 height 10
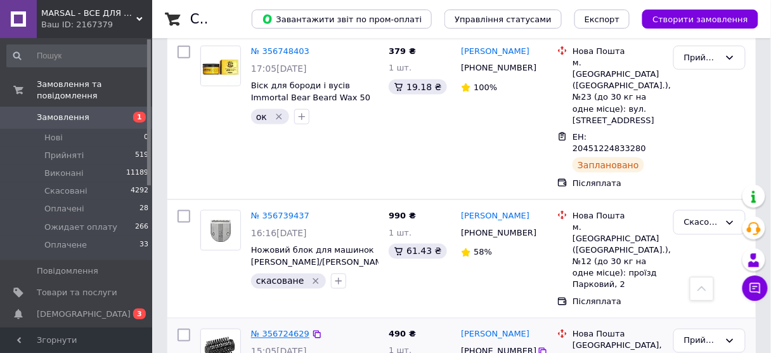
click at [289, 329] on link "№ 356724629" at bounding box center [280, 334] width 58 height 10
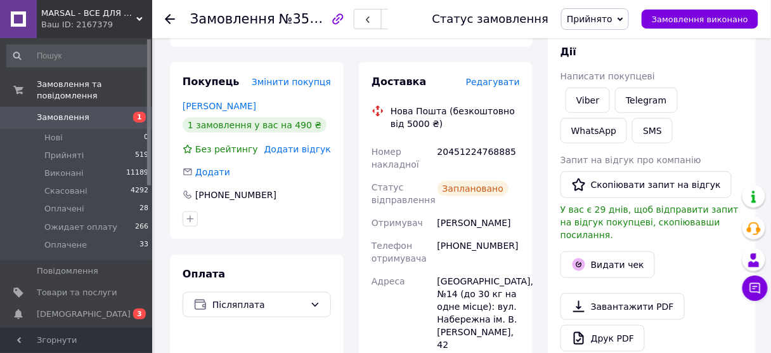
scroll to position [171, 0]
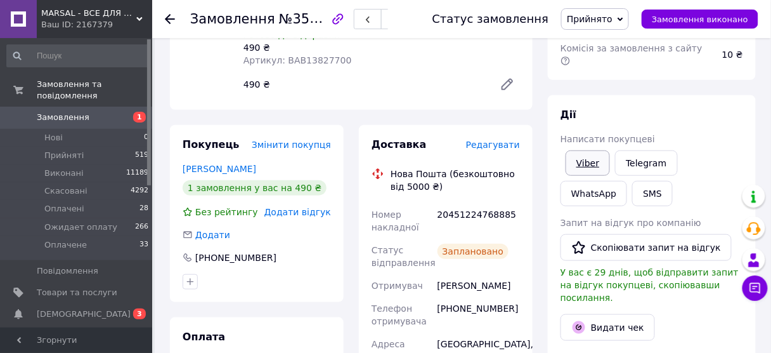
click at [593, 150] on link "Viber" at bounding box center [588, 162] width 44 height 25
drag, startPoint x: 437, startPoint y: 216, endPoint x: 514, endPoint y: 219, distance: 76.1
click at [514, 219] on div "20451224768885" at bounding box center [478, 221] width 87 height 36
copy div "20451224768885"
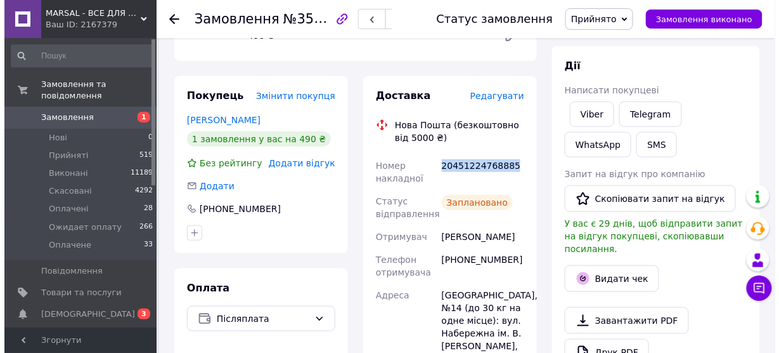
scroll to position [273, 0]
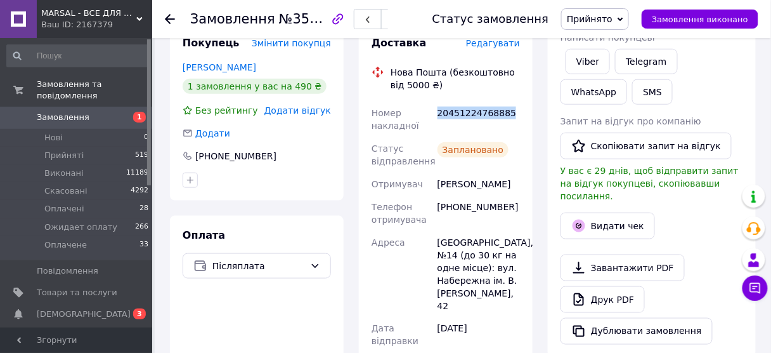
click at [604, 18] on span "Прийнято" at bounding box center [590, 19] width 46 height 10
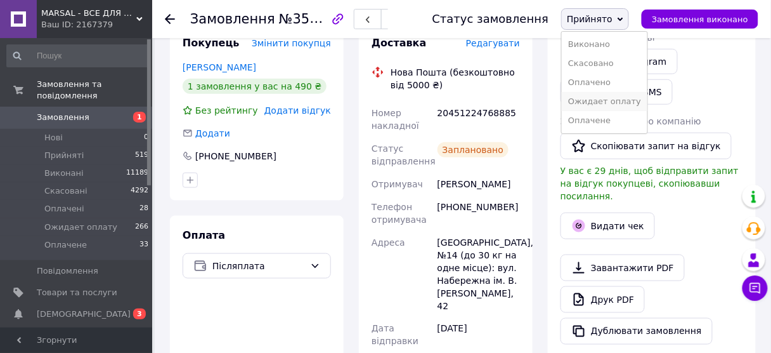
click at [603, 95] on li "Ожидает оплату" at bounding box center [605, 101] width 86 height 19
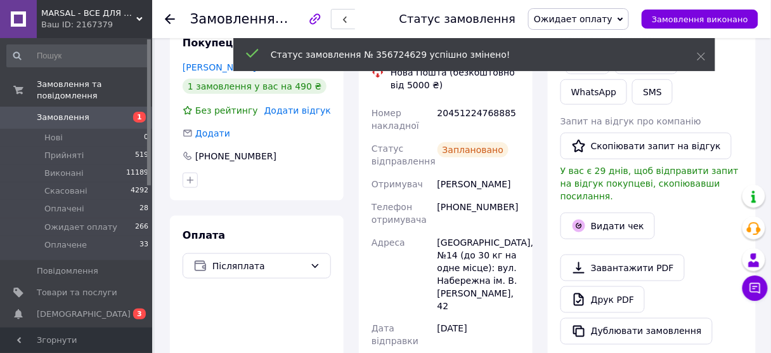
click at [619, 212] on button "Видати чек" at bounding box center [607, 225] width 94 height 27
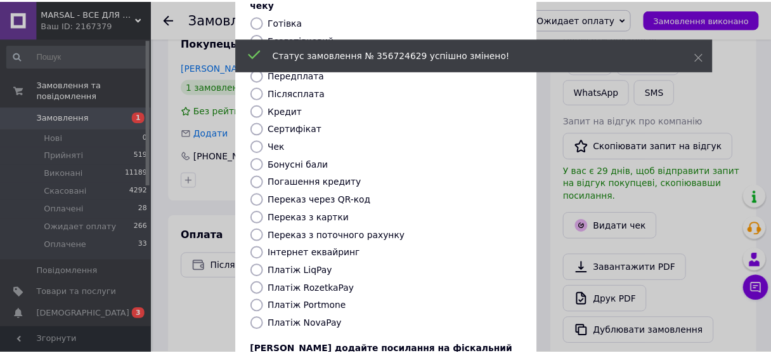
scroll to position [152, 0]
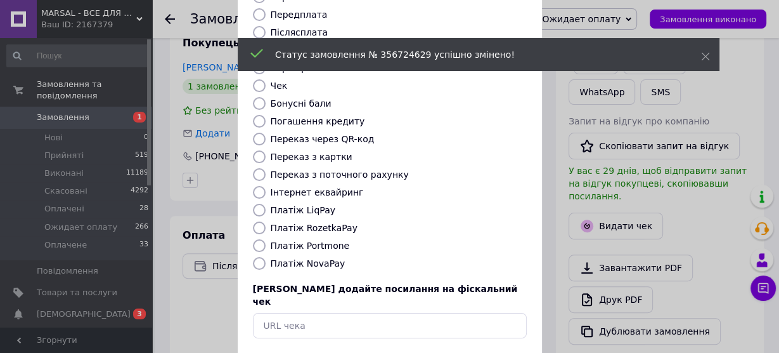
click at [261, 257] on input "Платіж NovaPay" at bounding box center [259, 263] width 13 height 13
radio input "true"
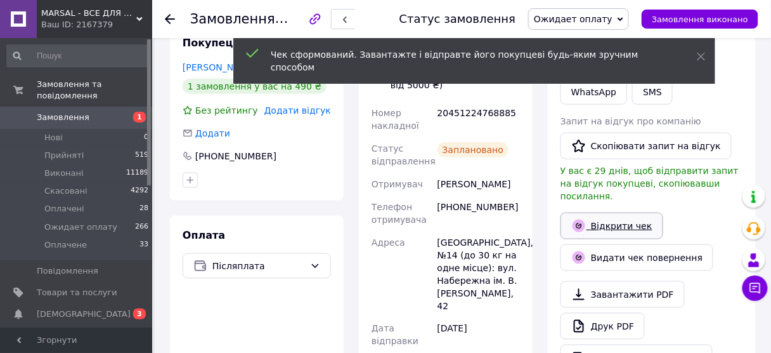
click at [615, 212] on link "Відкрити чек" at bounding box center [611, 225] width 103 height 27
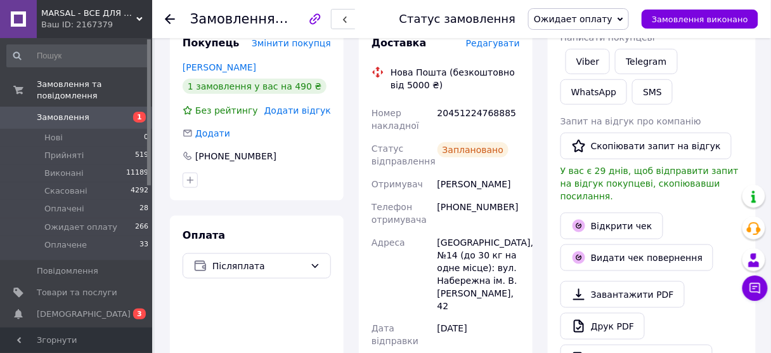
click at [171, 17] on icon at bounding box center [170, 19] width 10 height 10
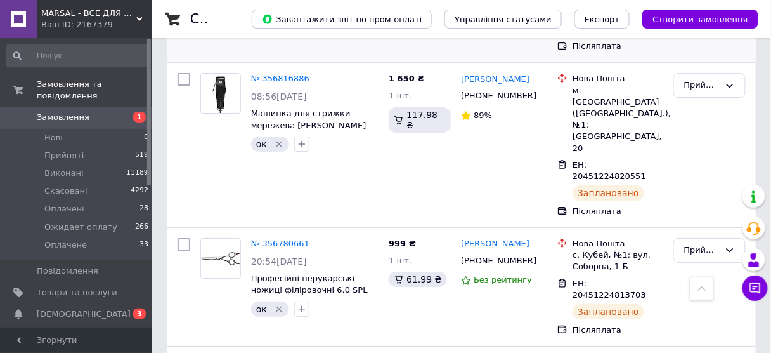
scroll to position [1065, 0]
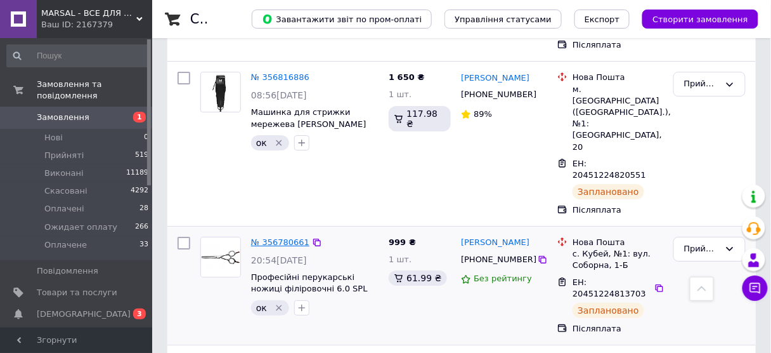
click at [285, 237] on link "№ 356780661" at bounding box center [280, 242] width 58 height 10
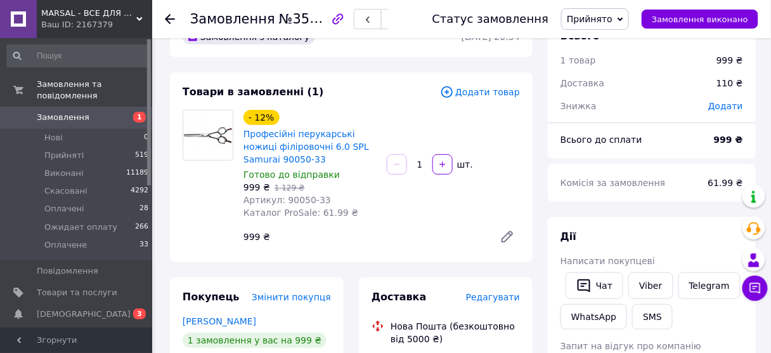
scroll to position [152, 0]
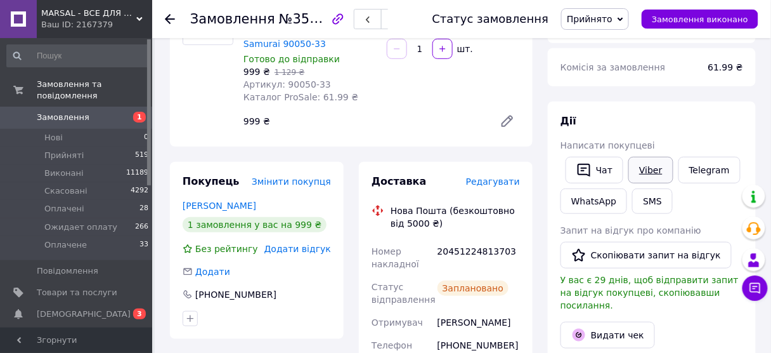
click at [631, 174] on link "Viber" at bounding box center [650, 170] width 44 height 27
drag, startPoint x: 434, startPoint y: 257, endPoint x: 493, endPoint y: 263, distance: 59.9
click at [495, 266] on div "20451224813703" at bounding box center [478, 258] width 87 height 36
drag, startPoint x: 436, startPoint y: 256, endPoint x: 507, endPoint y: 261, distance: 71.8
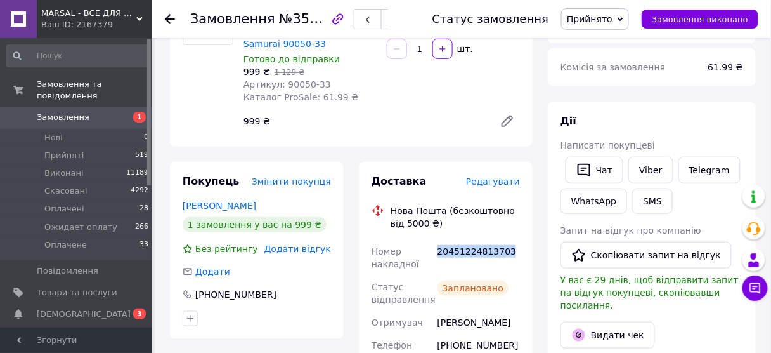
click at [507, 261] on div "20451224813703" at bounding box center [478, 258] width 87 height 36
copy div "20451224813703"
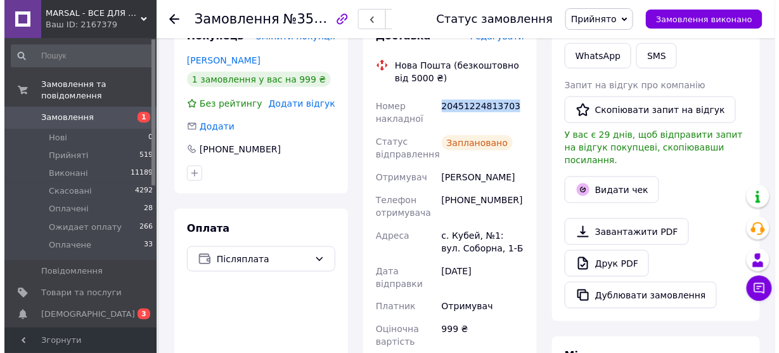
scroll to position [304, 0]
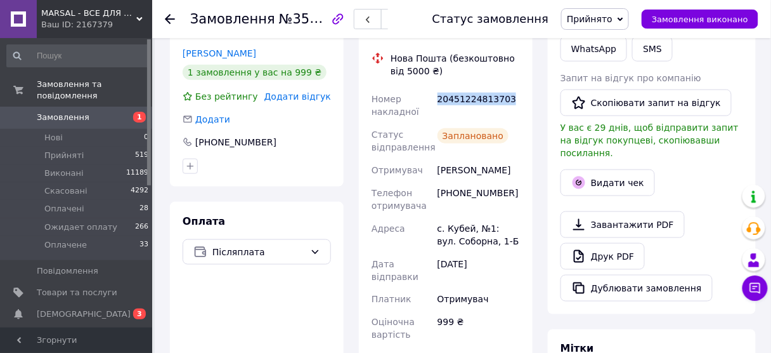
click at [596, 19] on span "Прийнято" at bounding box center [590, 19] width 46 height 10
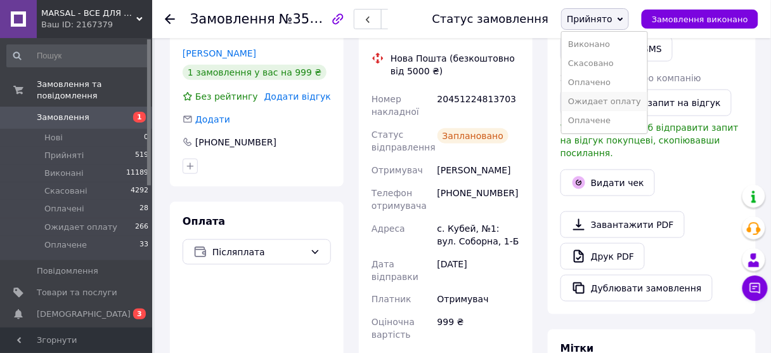
click at [603, 103] on li "Ожидает оплату" at bounding box center [605, 101] width 86 height 19
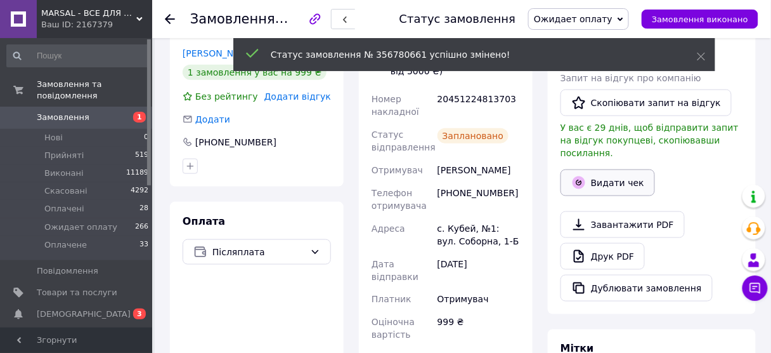
click at [621, 171] on button "Видати чек" at bounding box center [607, 182] width 94 height 27
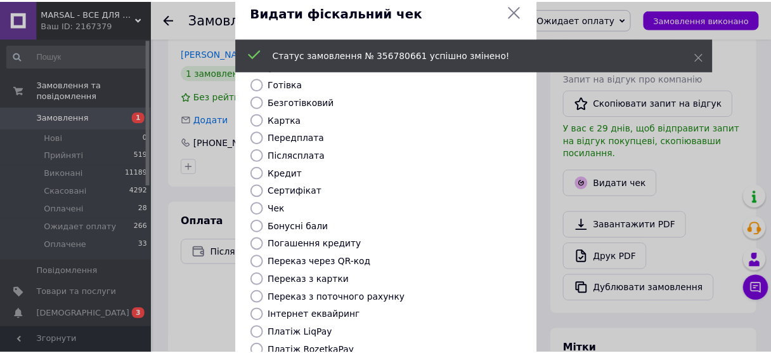
scroll to position [152, 0]
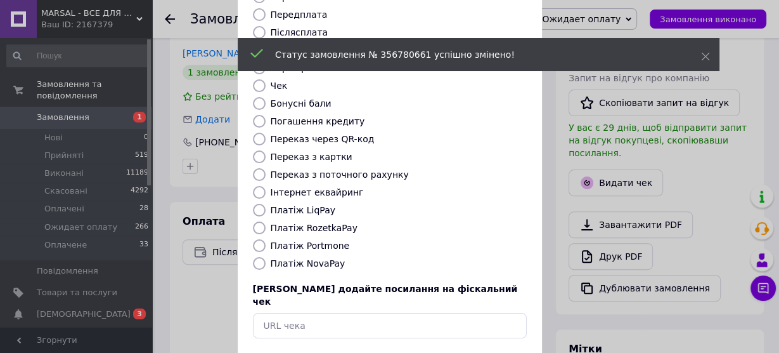
click at [261, 257] on input "Платіж NovaPay" at bounding box center [259, 263] width 13 height 13
radio input "true"
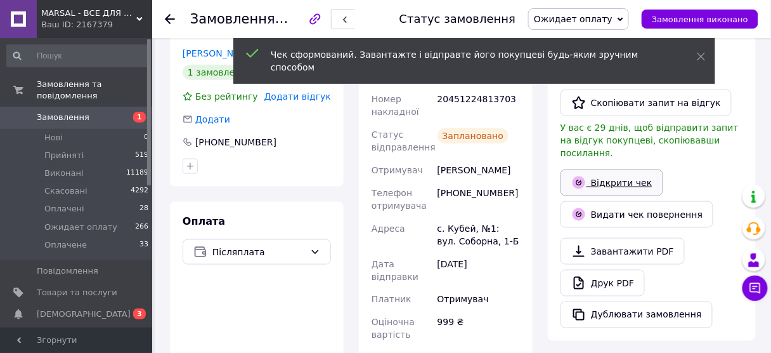
click at [640, 170] on link "Відкрити чек" at bounding box center [611, 182] width 103 height 27
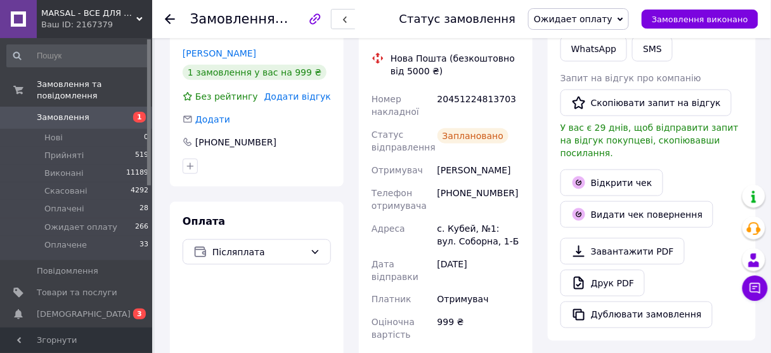
click at [168, 16] on icon at bounding box center [170, 19] width 10 height 10
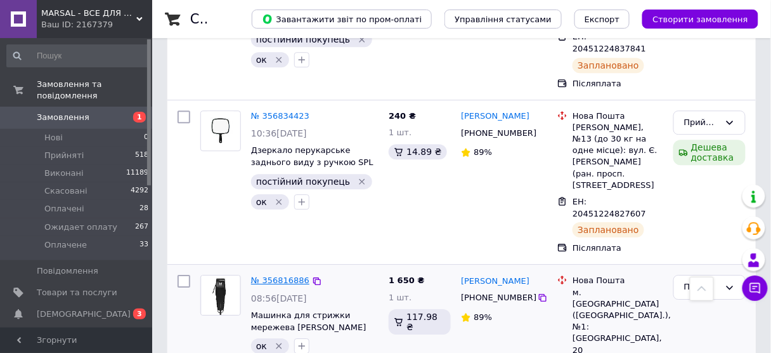
click at [287, 275] on link "№ 356816886" at bounding box center [280, 280] width 58 height 10
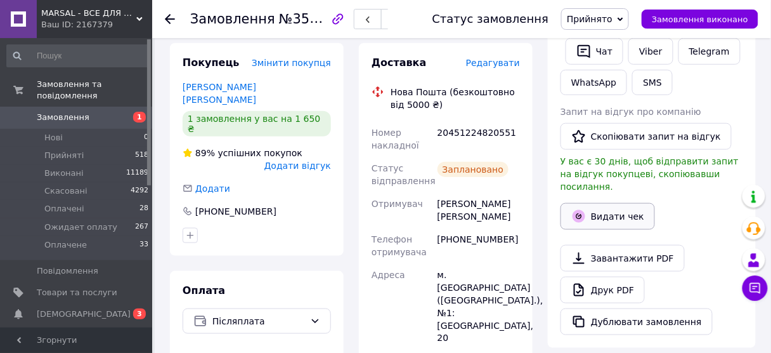
scroll to position [203, 0]
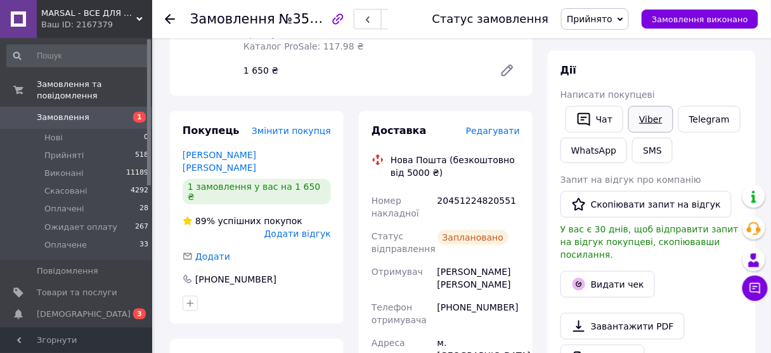
click at [634, 122] on link "Viber" at bounding box center [650, 119] width 44 height 27
drag, startPoint x: 439, startPoint y: 202, endPoint x: 505, endPoint y: 205, distance: 66.6
click at [505, 205] on div "20451224820551" at bounding box center [478, 207] width 87 height 36
copy div "20451224820551"
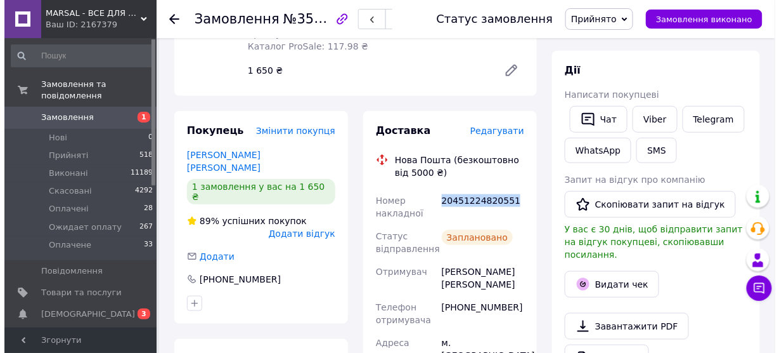
scroll to position [304, 0]
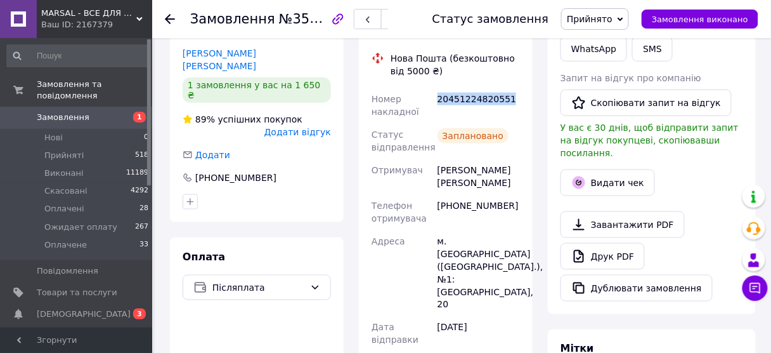
drag, startPoint x: 609, startPoint y: 21, endPoint x: 600, endPoint y: 24, distance: 8.8
click at [609, 21] on span "Прийнято" at bounding box center [590, 19] width 46 height 10
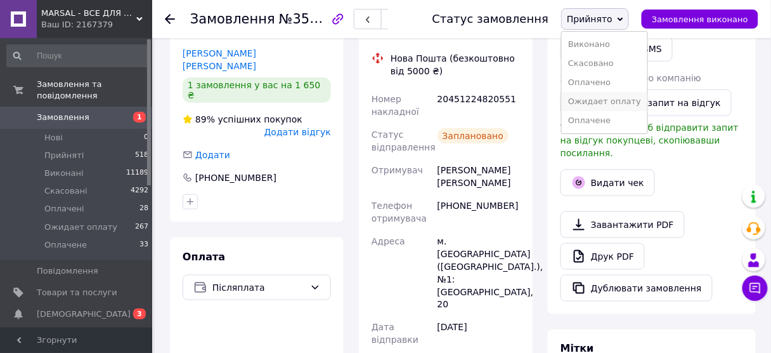
click at [598, 105] on li "Ожидает оплату" at bounding box center [605, 101] width 86 height 19
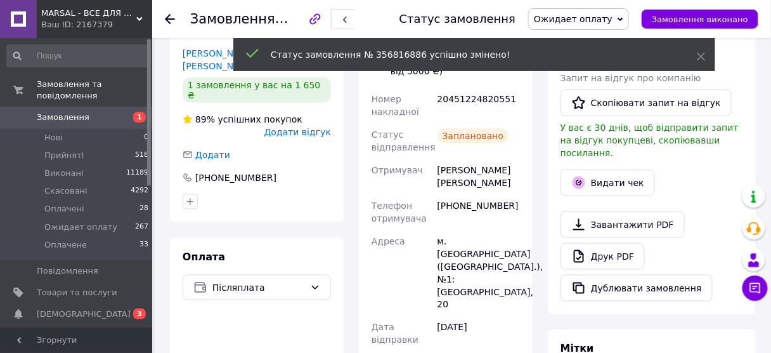
click at [607, 169] on button "Видати чек" at bounding box center [607, 182] width 94 height 27
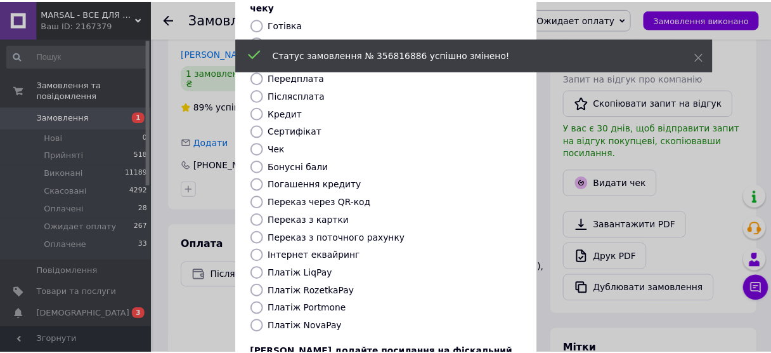
scroll to position [152, 0]
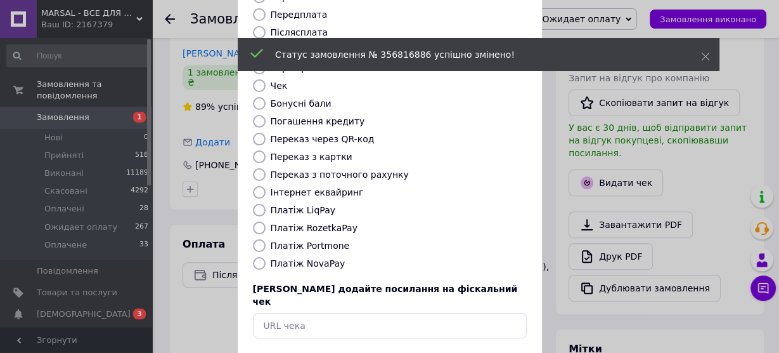
click at [258, 257] on input "Платіж NovaPay" at bounding box center [259, 263] width 13 height 13
radio input "true"
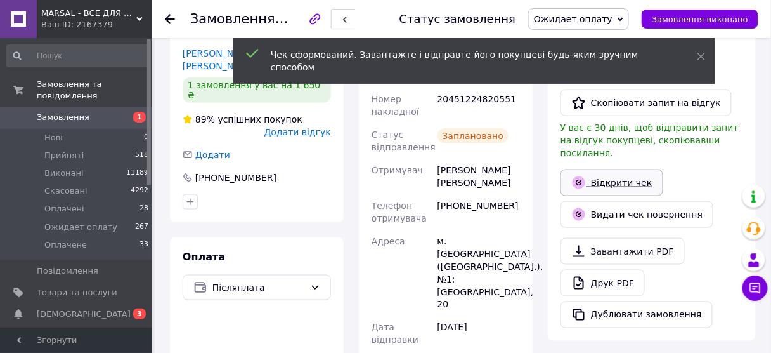
click at [635, 169] on link "Відкрити чек" at bounding box center [611, 182] width 103 height 27
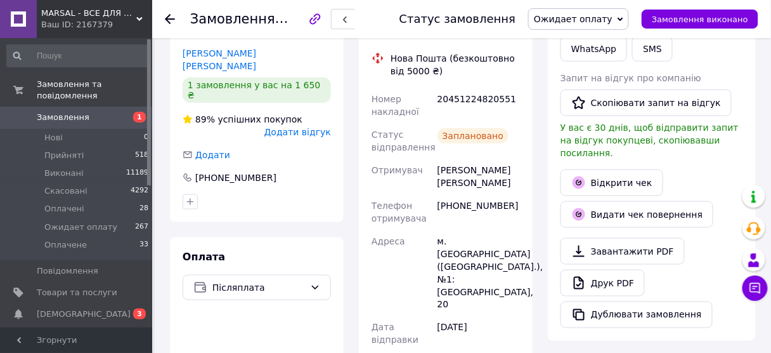
click at [167, 16] on use at bounding box center [170, 19] width 10 height 10
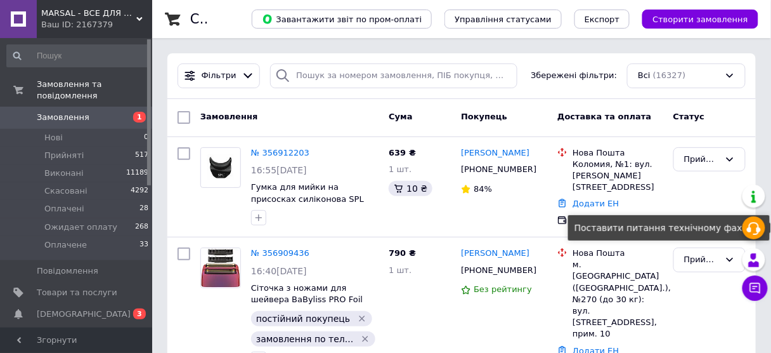
click at [751, 226] on icon at bounding box center [753, 228] width 15 height 15
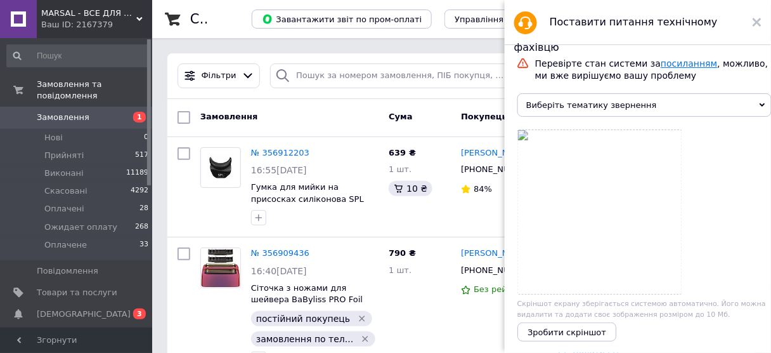
click at [674, 63] on link "посиланням" at bounding box center [689, 63] width 56 height 10
click at [758, 23] on use at bounding box center [757, 22] width 9 height 9
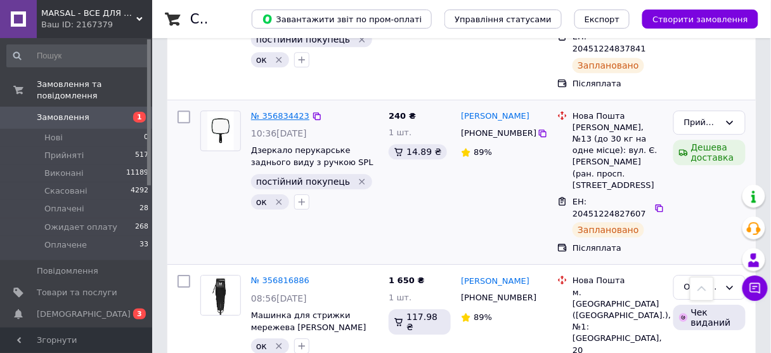
click at [289, 111] on link "№ 356834423" at bounding box center [280, 116] width 58 height 10
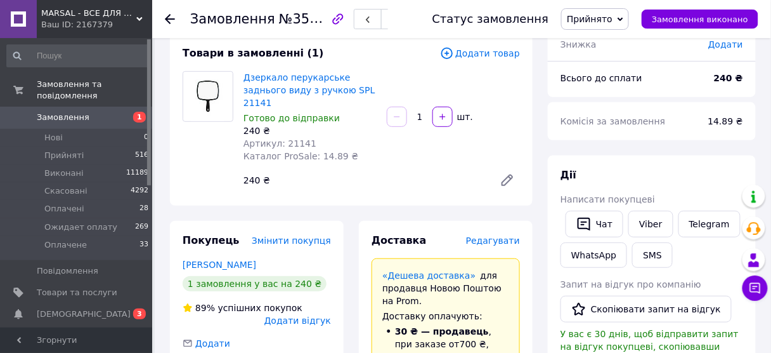
scroll to position [162, 0]
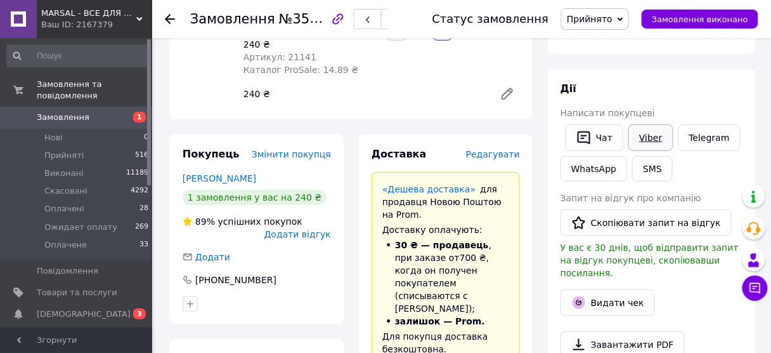
click at [657, 145] on link "Viber" at bounding box center [650, 137] width 44 height 27
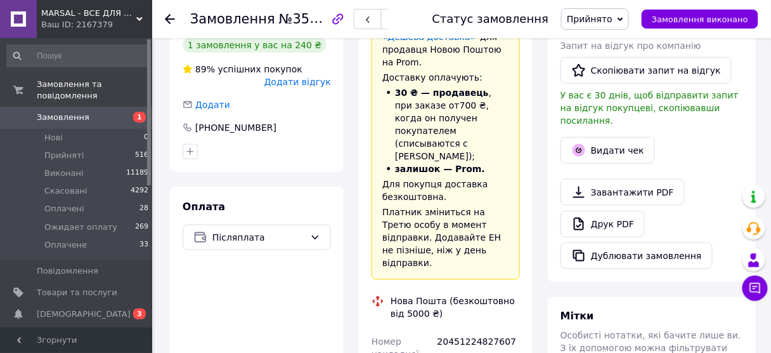
scroll to position [466, 0]
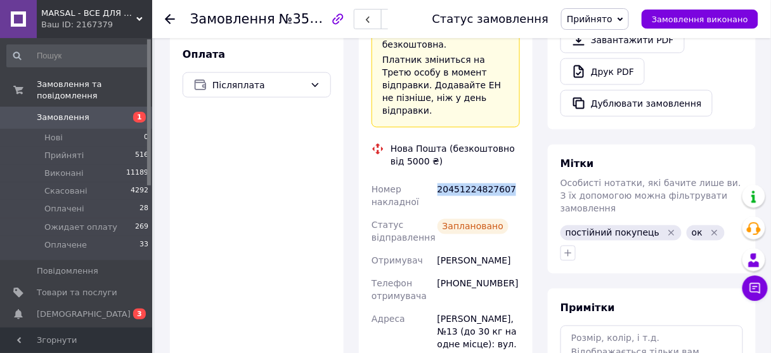
drag, startPoint x: 438, startPoint y: 132, endPoint x: 511, endPoint y: 147, distance: 74.5
click at [512, 178] on div "20451224827607" at bounding box center [478, 196] width 87 height 36
click at [169, 16] on icon at bounding box center [170, 19] width 10 height 10
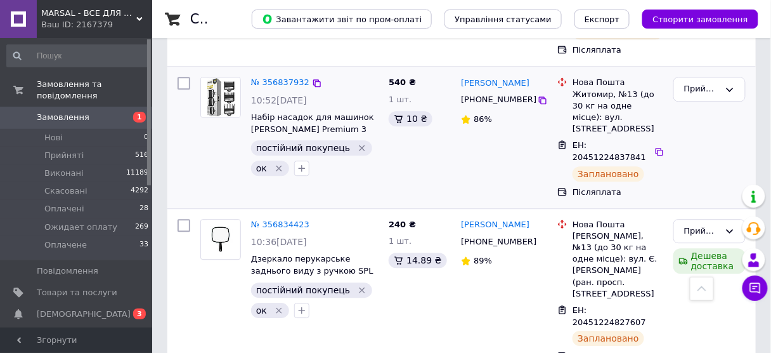
scroll to position [812, 0]
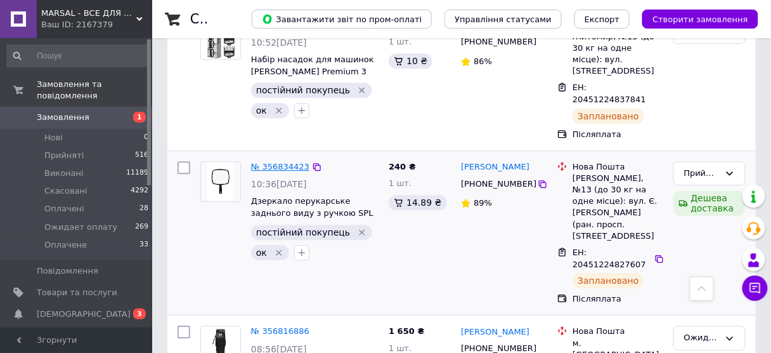
click at [275, 162] on link "№ 356834423" at bounding box center [280, 167] width 58 height 10
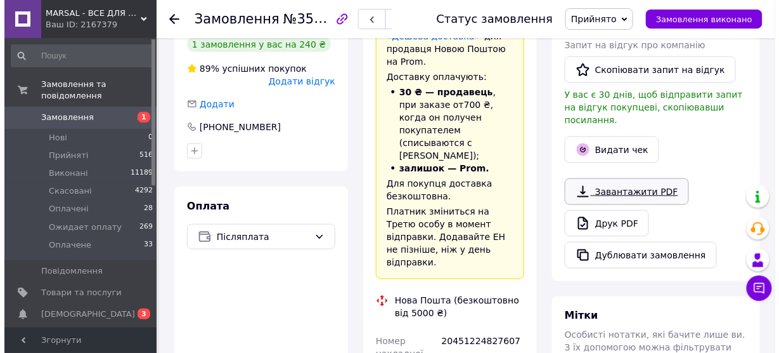
scroll to position [297, 0]
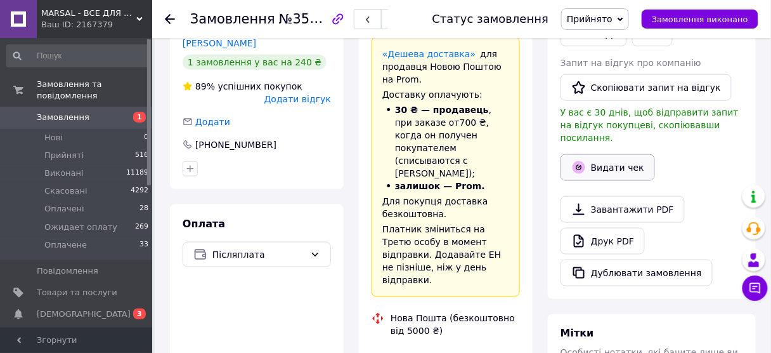
click at [611, 162] on button "Видати чек" at bounding box center [607, 167] width 94 height 27
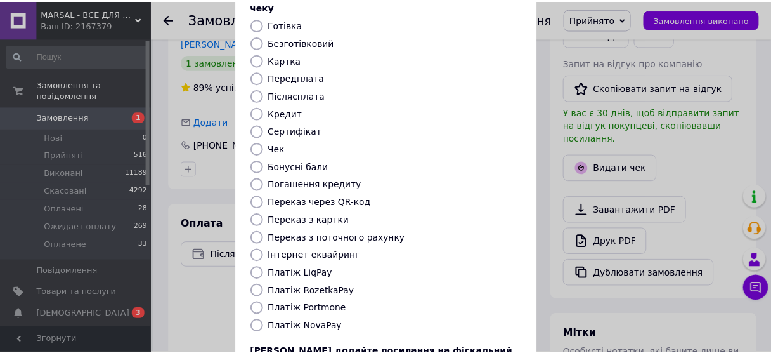
scroll to position [152, 0]
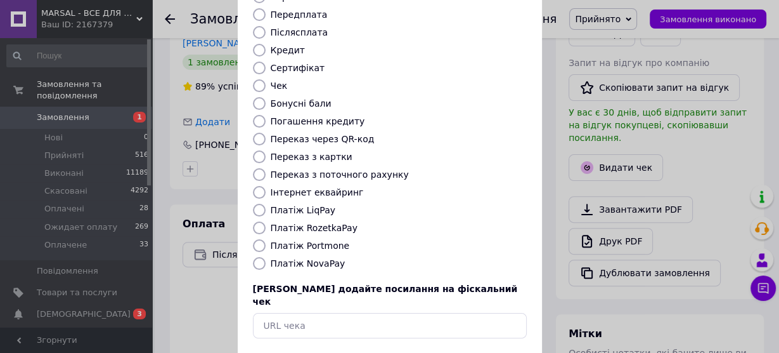
click at [258, 257] on input "Платіж NovaPay" at bounding box center [259, 263] width 13 height 13
radio input "true"
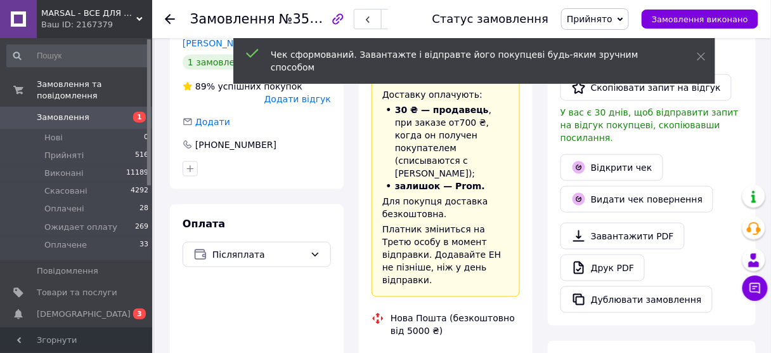
click at [167, 14] on icon at bounding box center [170, 19] width 10 height 10
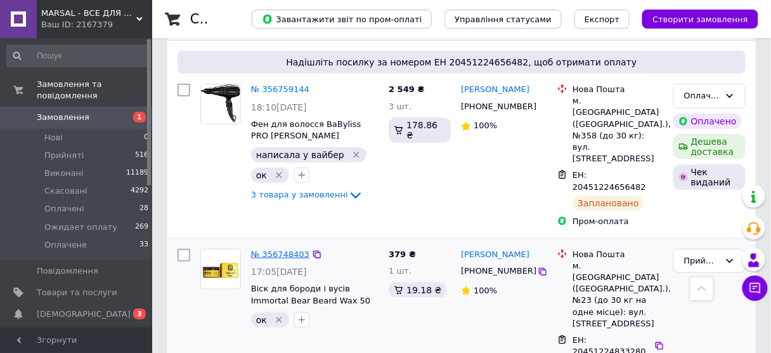
click at [269, 249] on link "№ 356748403" at bounding box center [280, 254] width 58 height 10
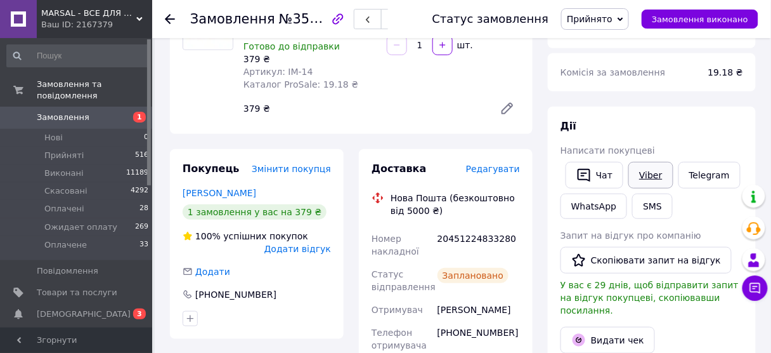
scroll to position [146, 0]
click at [652, 179] on link "Viber" at bounding box center [650, 175] width 44 height 27
drag, startPoint x: 436, startPoint y: 229, endPoint x: 509, endPoint y: 230, distance: 72.9
click at [509, 230] on div "20451224833280" at bounding box center [478, 246] width 87 height 36
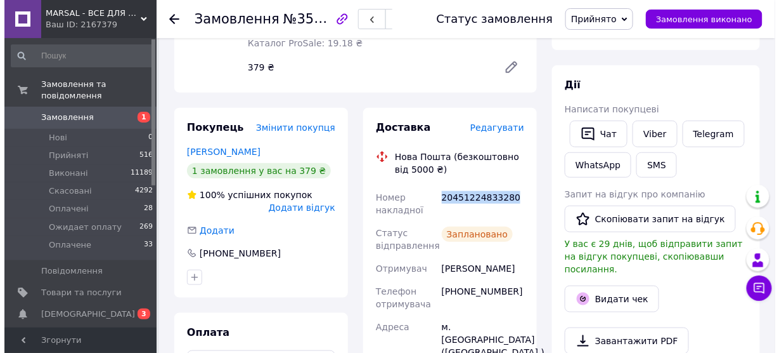
scroll to position [299, 0]
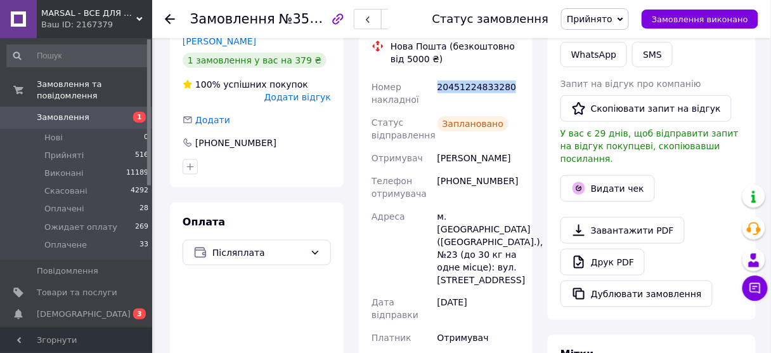
click at [588, 14] on span "Прийнято" at bounding box center [590, 19] width 46 height 10
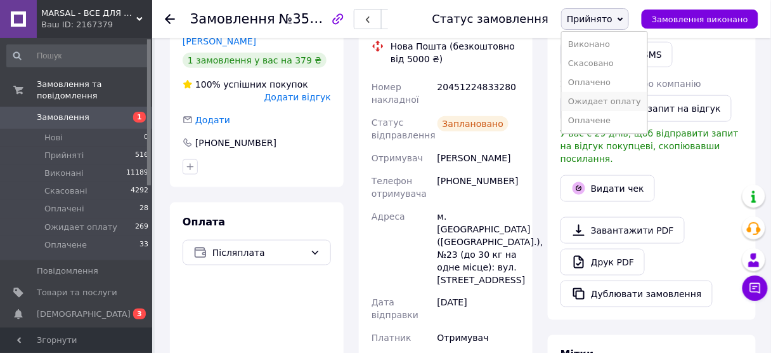
click at [600, 102] on li "Ожидает оплату" at bounding box center [605, 101] width 86 height 19
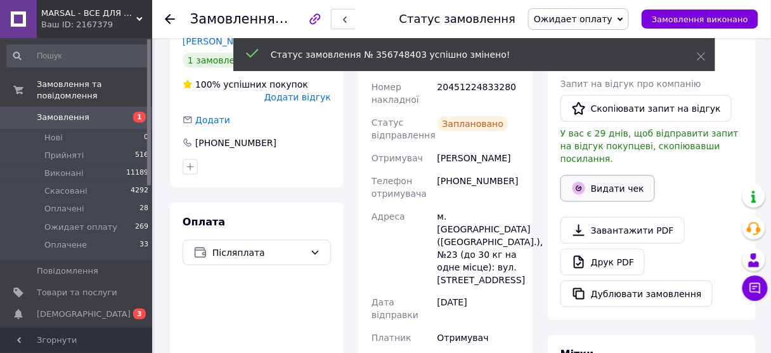
click at [622, 175] on button "Видати чек" at bounding box center [607, 188] width 94 height 27
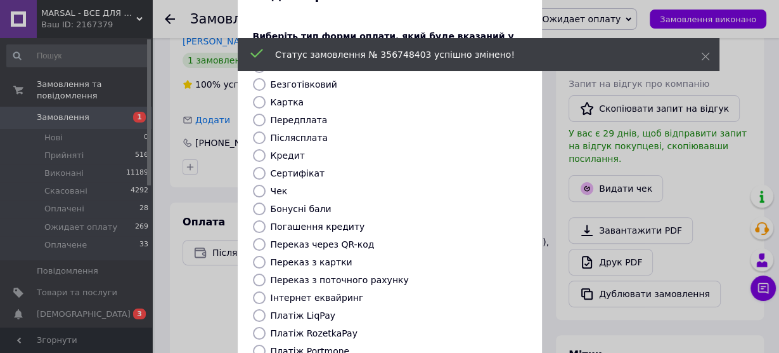
scroll to position [101, 0]
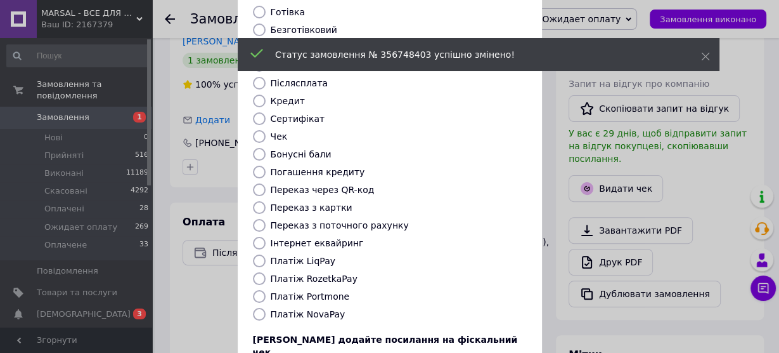
click at [257, 307] on input "Платіж NovaPay" at bounding box center [259, 313] width 13 height 13
radio input "true"
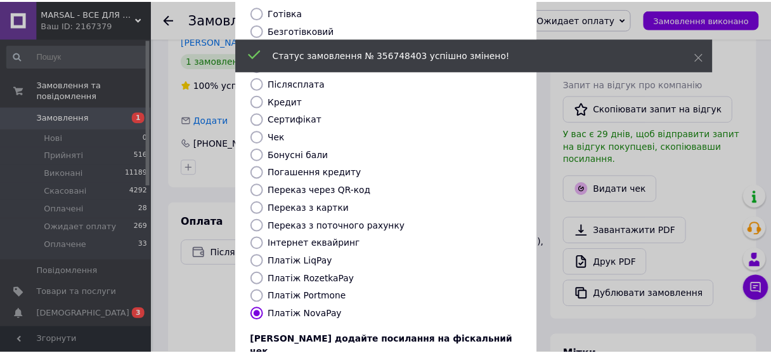
scroll to position [191, 0]
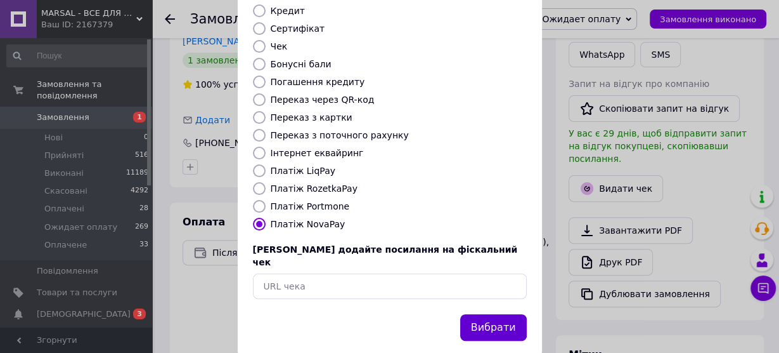
click at [476, 314] on button "Вибрати" at bounding box center [493, 327] width 67 height 27
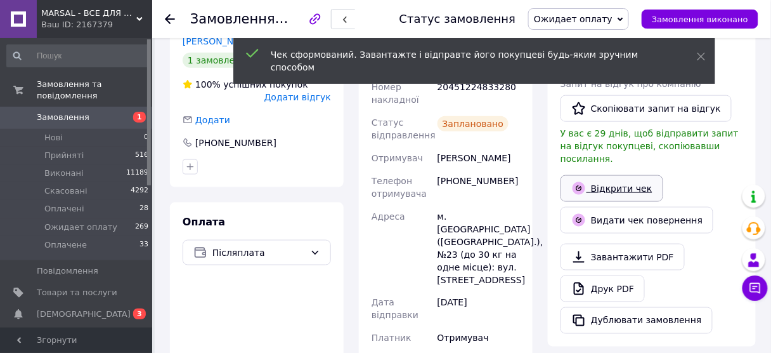
click at [640, 175] on link "Відкрити чек" at bounding box center [611, 188] width 103 height 27
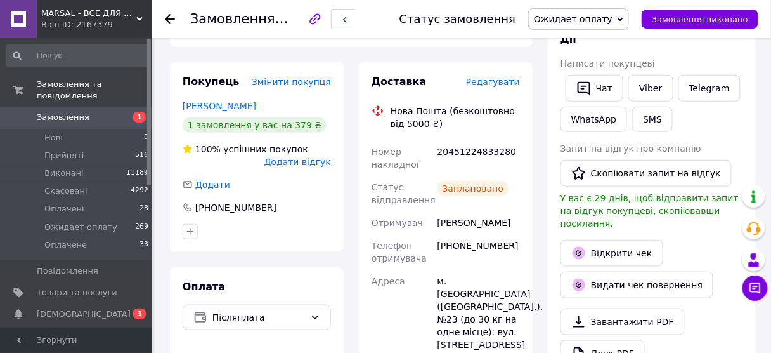
scroll to position [299, 0]
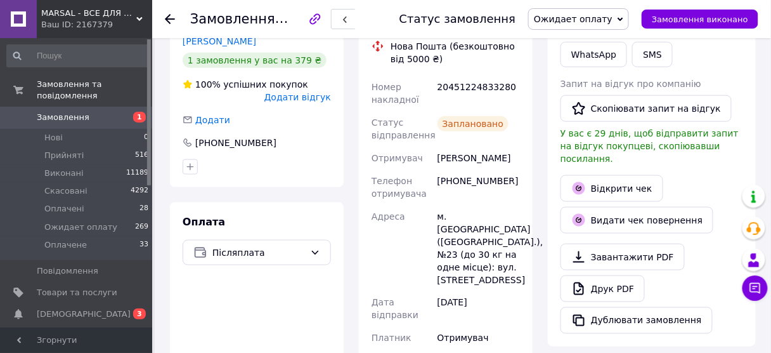
click at [169, 16] on icon at bounding box center [170, 19] width 10 height 10
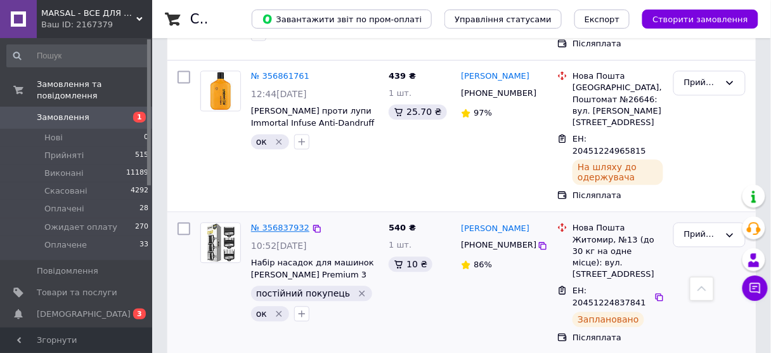
click at [262, 223] on link "№ 356837932" at bounding box center [280, 228] width 58 height 10
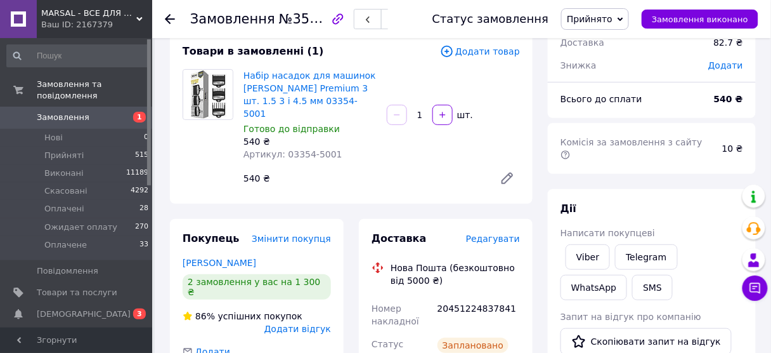
scroll to position [51, 0]
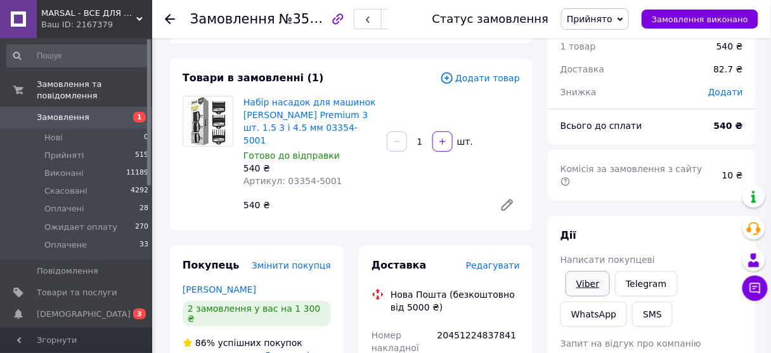
click at [592, 271] on link "Viber" at bounding box center [588, 283] width 44 height 25
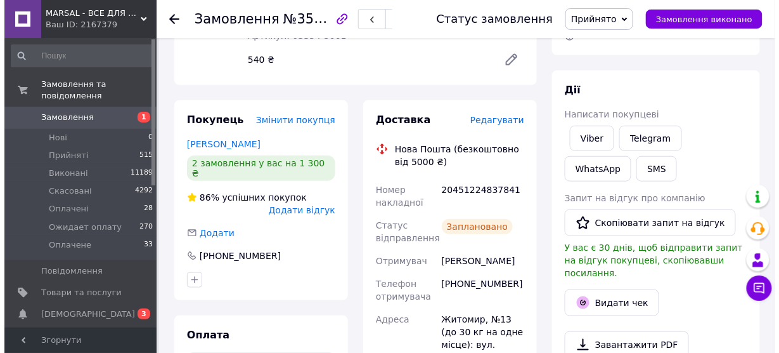
scroll to position [254, 0]
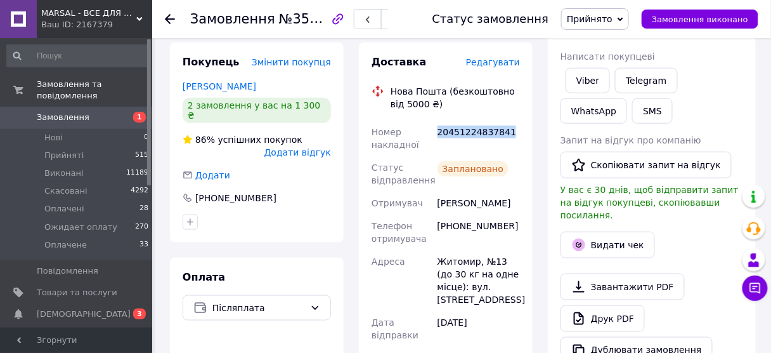
drag, startPoint x: 438, startPoint y: 127, endPoint x: 505, endPoint y: 127, distance: 66.6
click at [505, 127] on div "20451224837841" at bounding box center [478, 138] width 87 height 36
click at [612, 17] on span "Прийнято" at bounding box center [590, 19] width 46 height 10
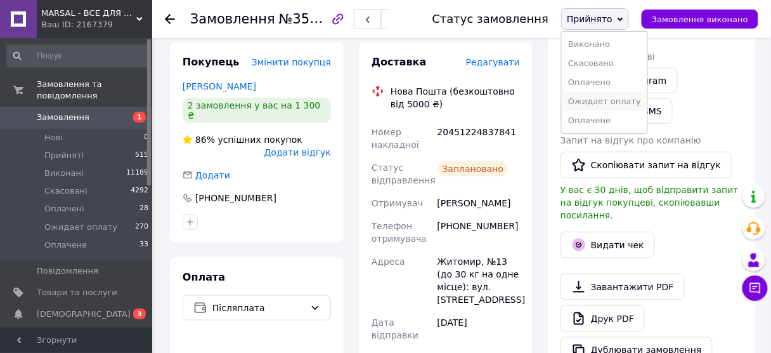
click at [600, 99] on li "Ожидает оплату" at bounding box center [605, 101] width 86 height 19
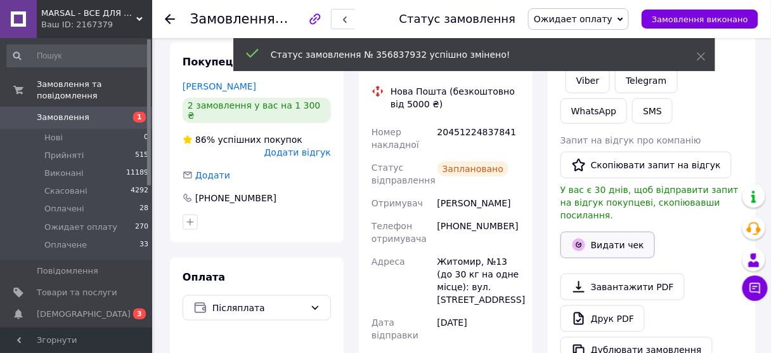
click at [611, 231] on button "Видати чек" at bounding box center [607, 244] width 94 height 27
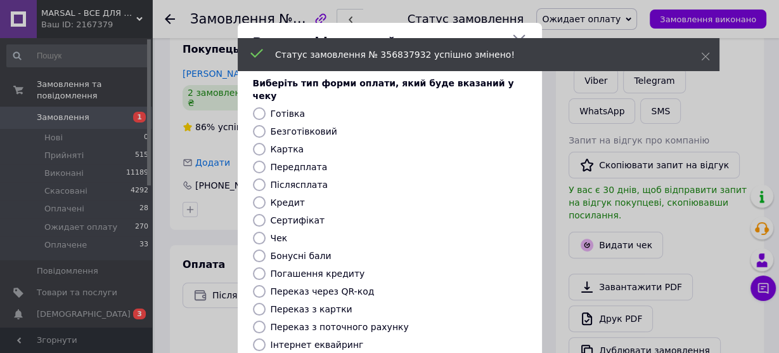
scroll to position [101, 0]
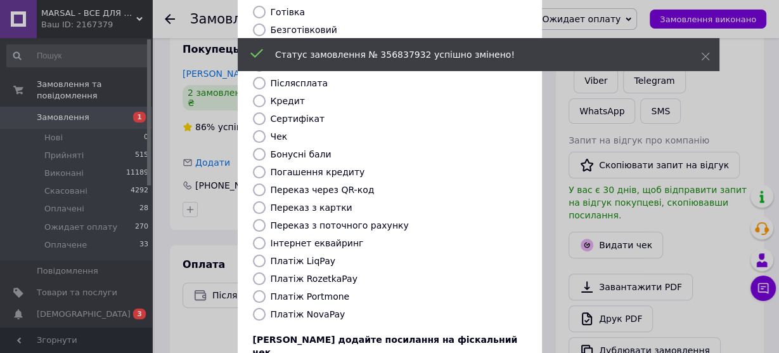
click at [257, 307] on input "Платіж NovaPay" at bounding box center [259, 313] width 13 height 13
radio input "true"
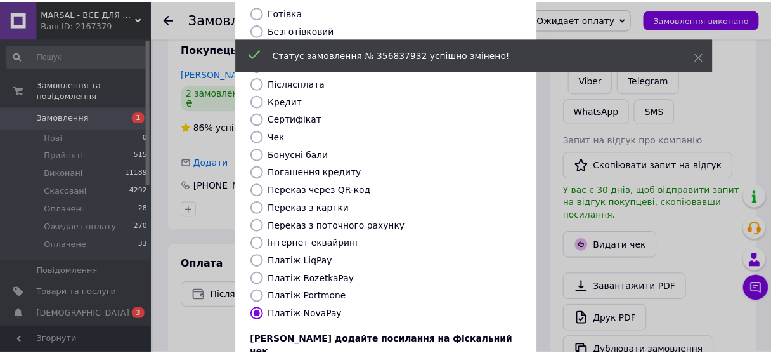
scroll to position [191, 0]
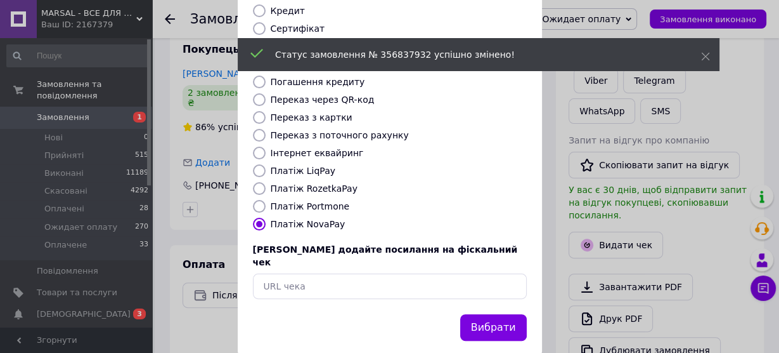
click at [486, 314] on button "Вибрати" at bounding box center [493, 327] width 67 height 27
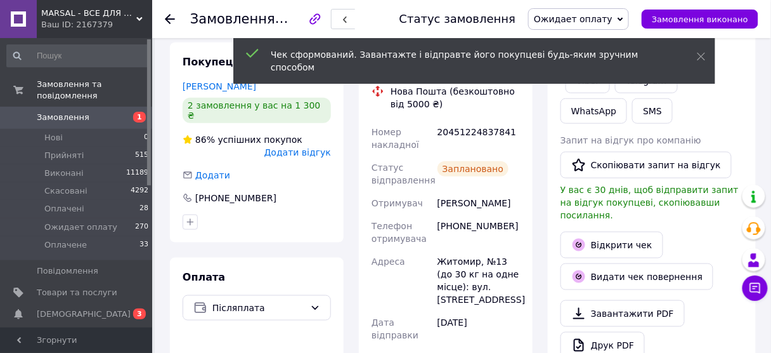
click at [635, 231] on link "Відкрити чек" at bounding box center [611, 244] width 103 height 27
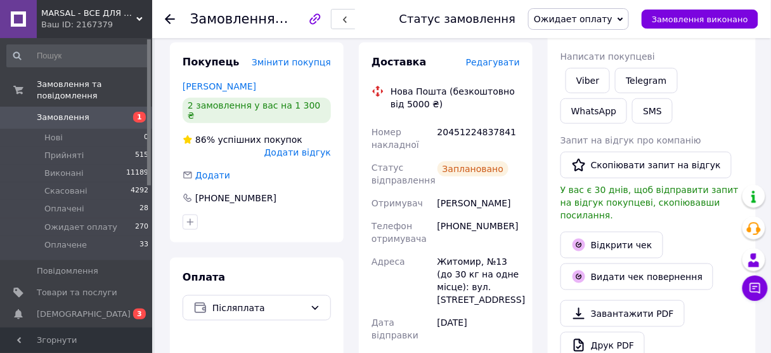
click at [169, 14] on use at bounding box center [170, 19] width 10 height 10
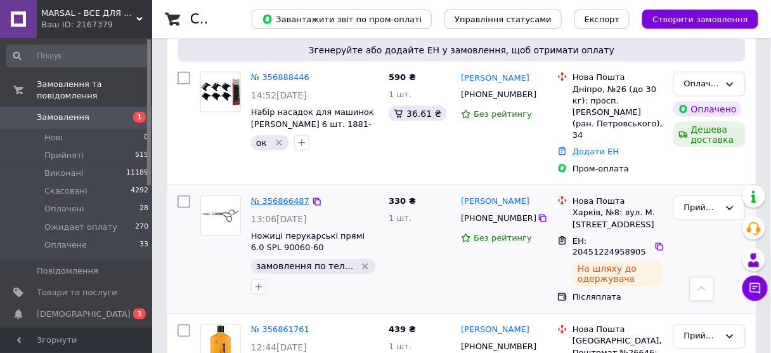
click at [282, 196] on link "№ 356866487" at bounding box center [280, 201] width 58 height 10
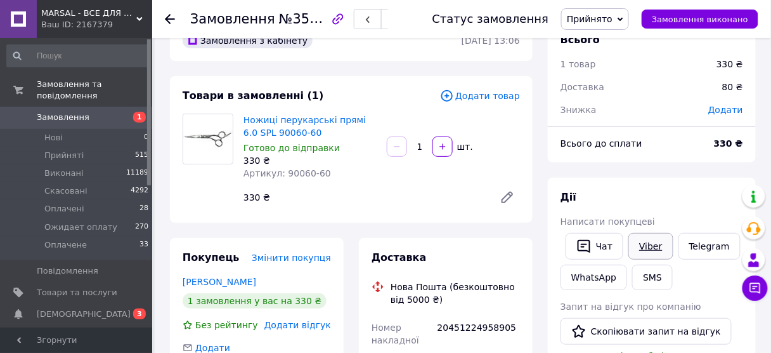
scroll to position [51, 0]
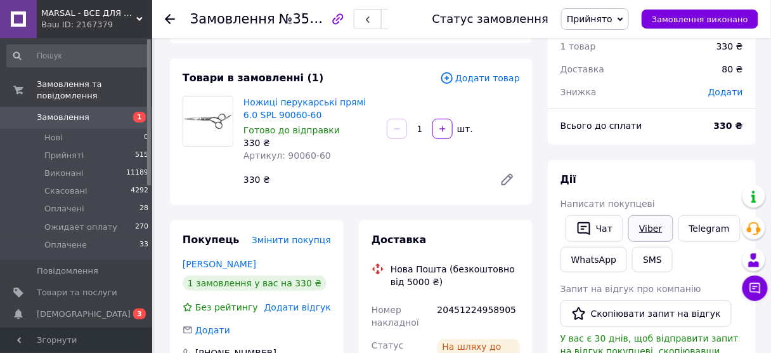
click at [647, 221] on link "Viber" at bounding box center [650, 228] width 44 height 27
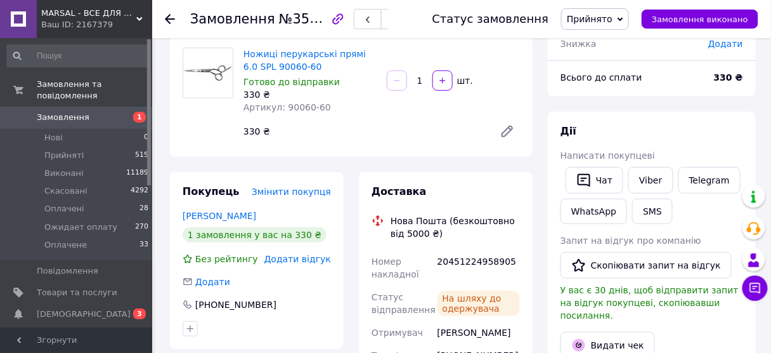
scroll to position [152, 0]
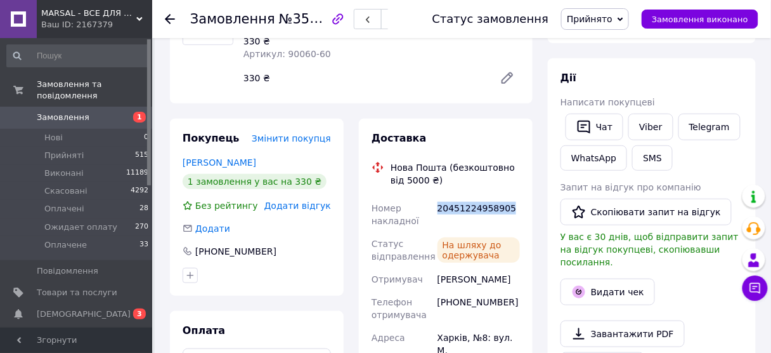
drag, startPoint x: 439, startPoint y: 212, endPoint x: 512, endPoint y: 213, distance: 72.9
click at [512, 213] on div "20451224958905" at bounding box center [478, 215] width 87 height 36
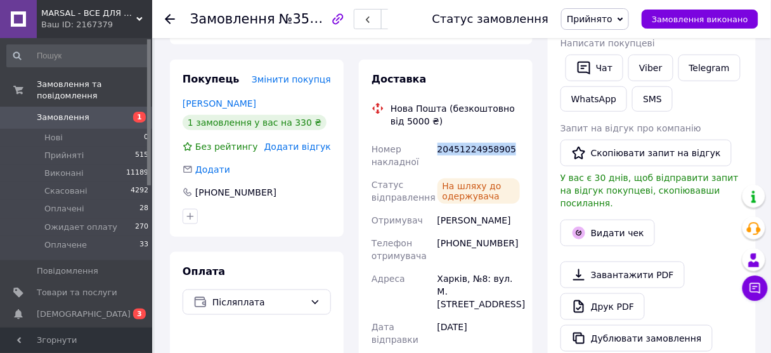
scroll to position [254, 0]
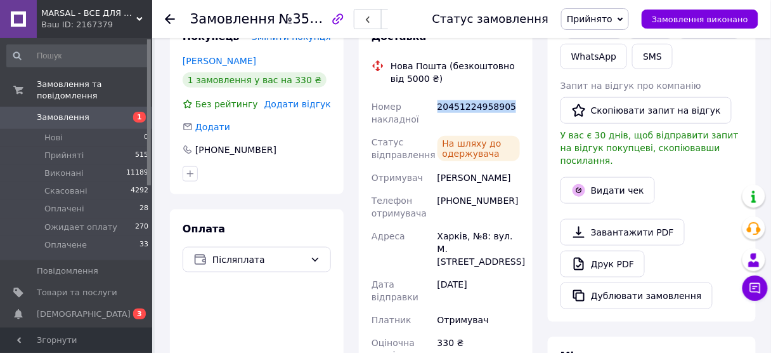
click at [593, 15] on span "Прийнято" at bounding box center [590, 19] width 46 height 10
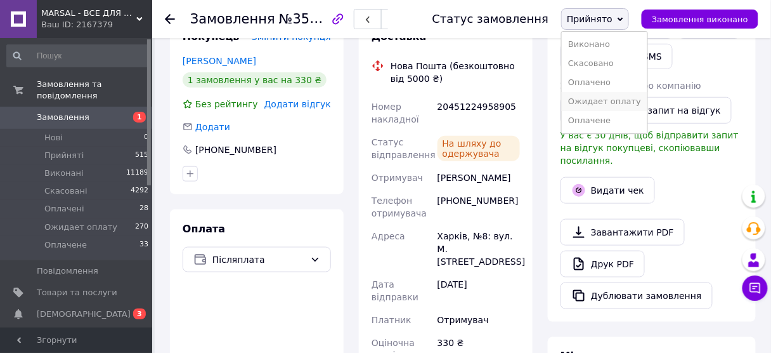
click at [602, 94] on li "Ожидает оплату" at bounding box center [605, 101] width 86 height 19
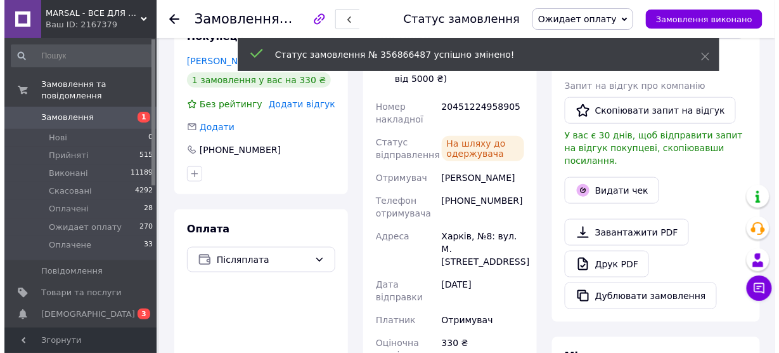
scroll to position [4, 0]
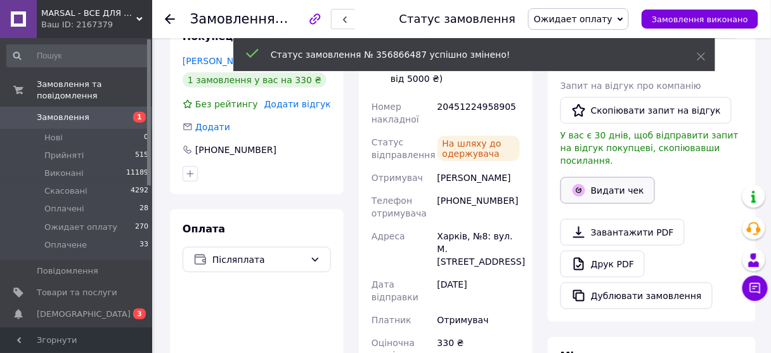
click at [611, 177] on button "Видати чек" at bounding box center [607, 190] width 94 height 27
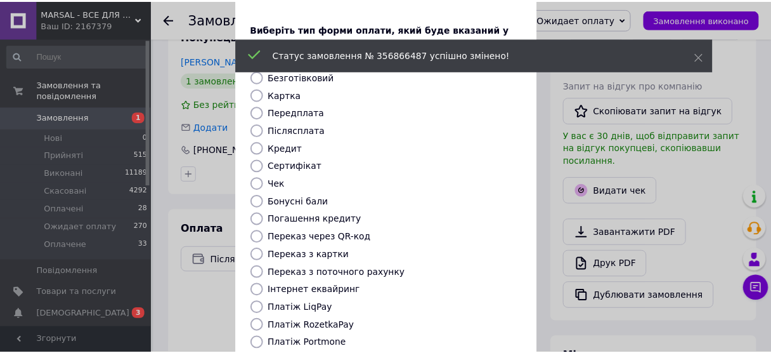
scroll to position [152, 0]
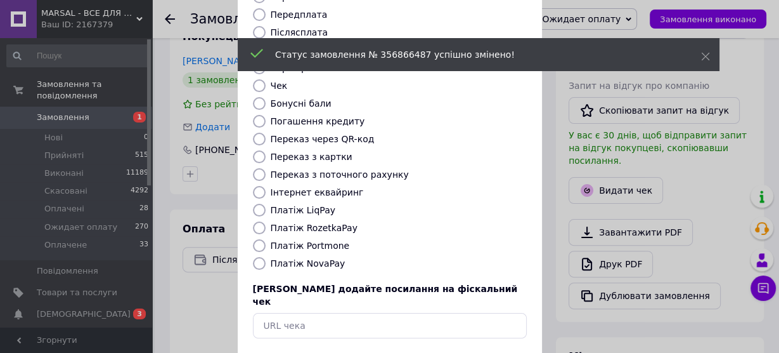
click at [261, 257] on input "Платіж NovaPay" at bounding box center [259, 263] width 13 height 13
radio input "true"
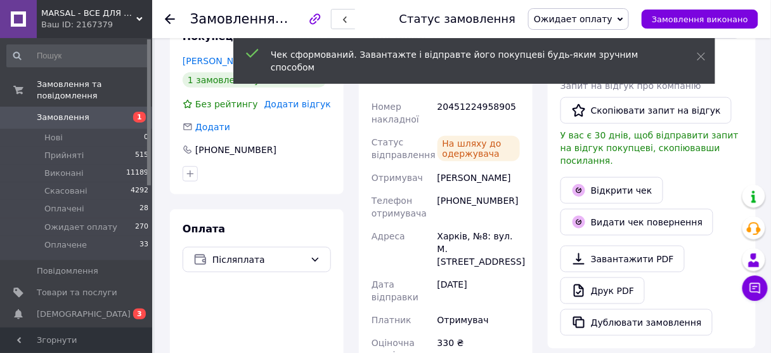
click at [632, 177] on link "Відкрити чек" at bounding box center [611, 190] width 103 height 27
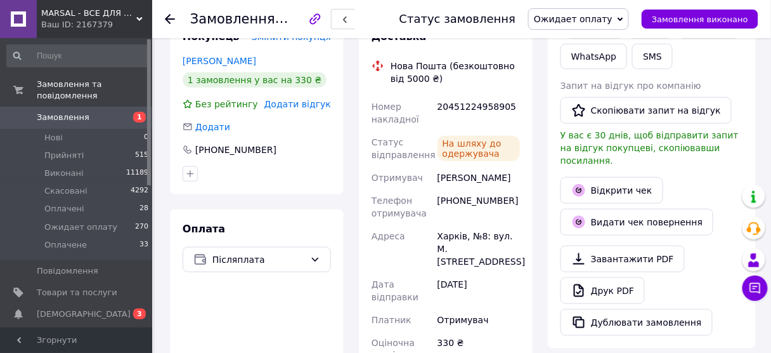
click at [170, 14] on use at bounding box center [170, 19] width 10 height 10
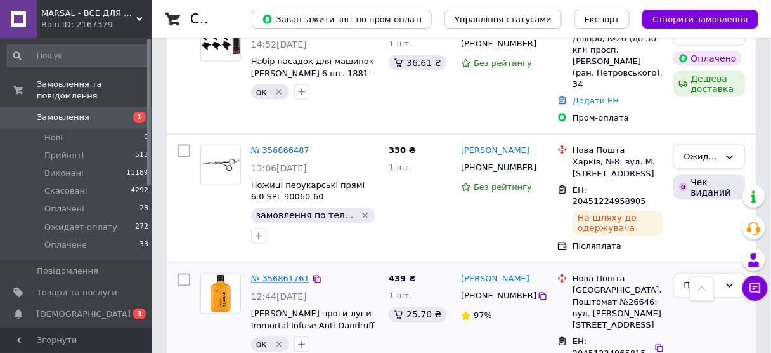
click at [273, 274] on link "№ 356861761" at bounding box center [280, 279] width 58 height 10
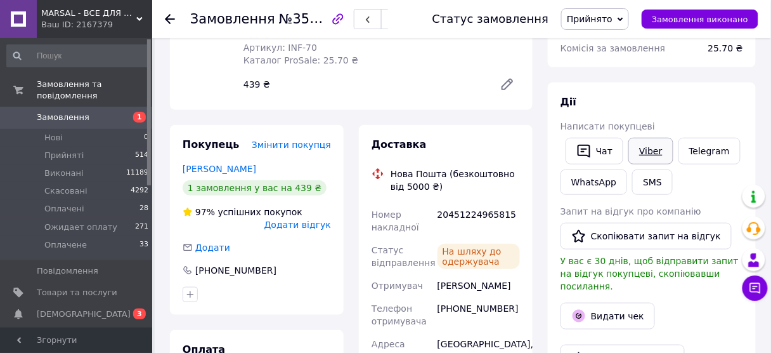
scroll to position [101, 0]
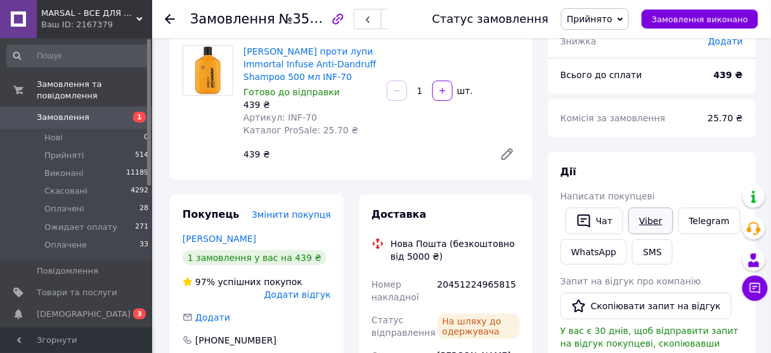
click at [652, 224] on link "Viber" at bounding box center [650, 220] width 44 height 27
drag, startPoint x: 438, startPoint y: 286, endPoint x: 502, endPoint y: 287, distance: 64.0
click at [502, 287] on div "20451224965815" at bounding box center [478, 291] width 87 height 36
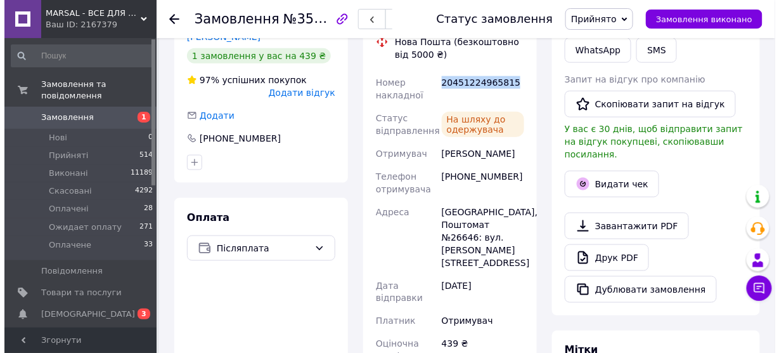
scroll to position [304, 0]
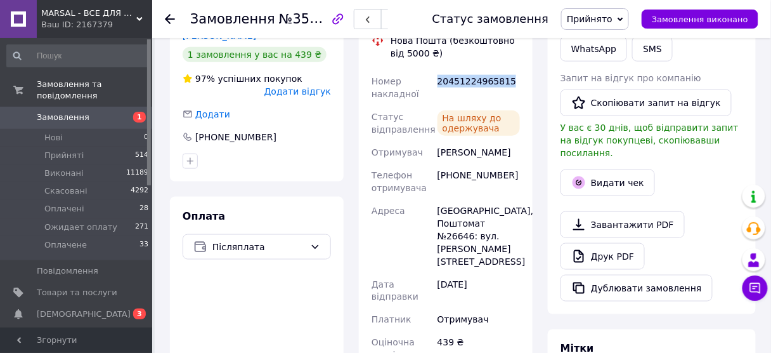
click at [606, 23] on span "Прийнято" at bounding box center [590, 19] width 46 height 10
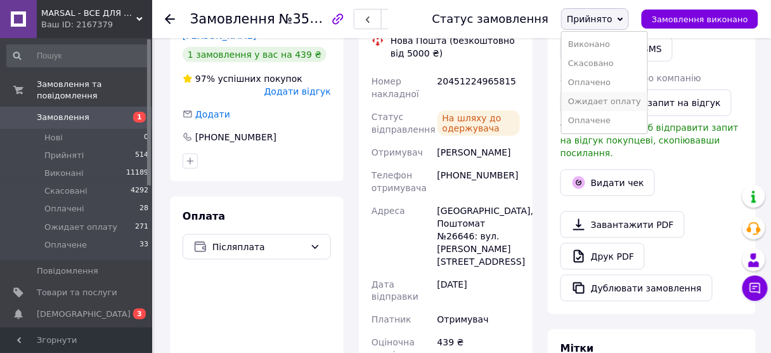
click at [600, 101] on li "Ожидает оплату" at bounding box center [605, 101] width 86 height 19
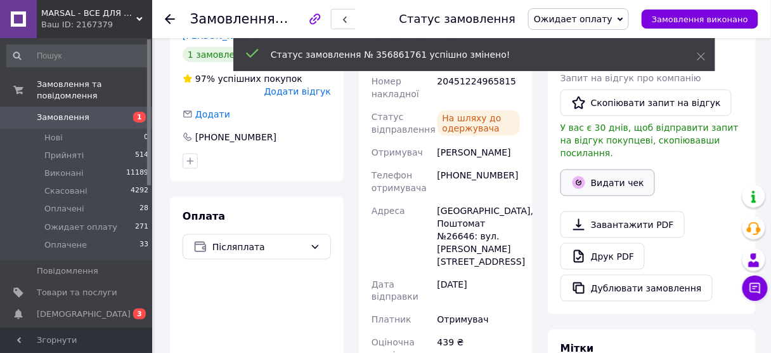
click at [621, 169] on button "Видати чек" at bounding box center [607, 182] width 94 height 27
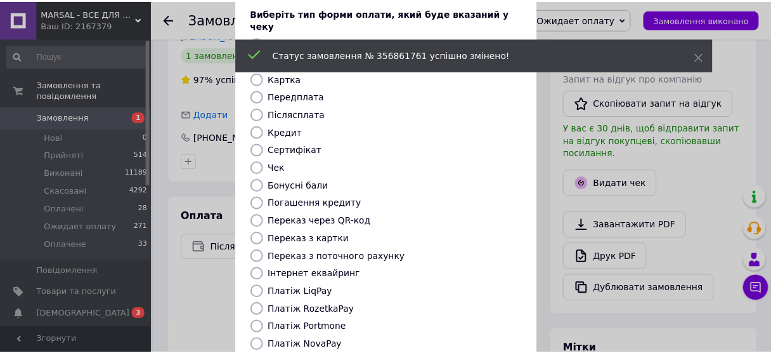
scroll to position [152, 0]
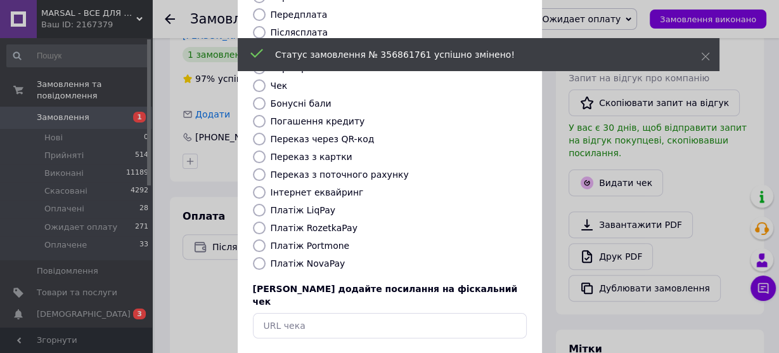
click at [258, 257] on input "Платіж NovaPay" at bounding box center [259, 263] width 13 height 13
radio input "true"
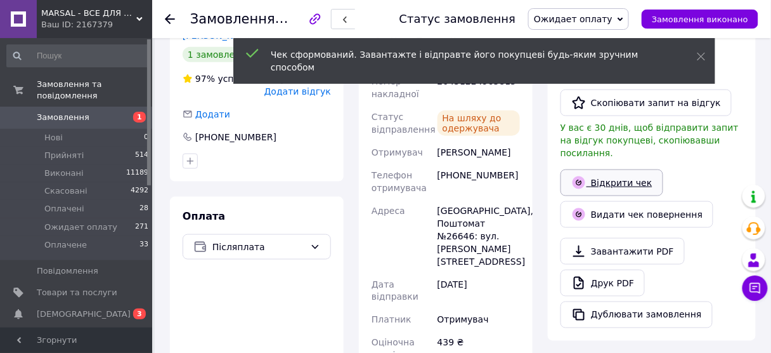
click at [621, 171] on link "Відкрити чек" at bounding box center [611, 182] width 103 height 27
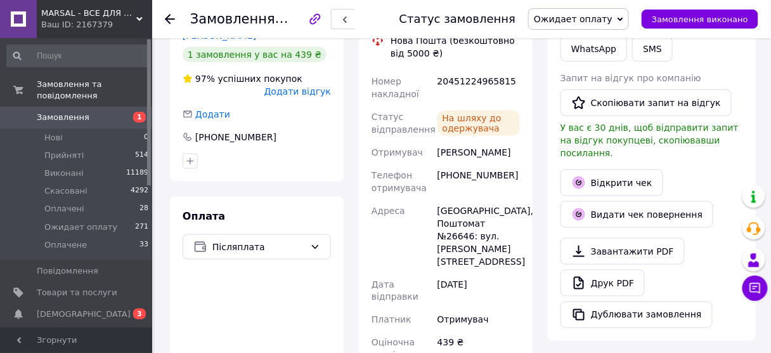
click at [167, 16] on icon at bounding box center [170, 19] width 10 height 10
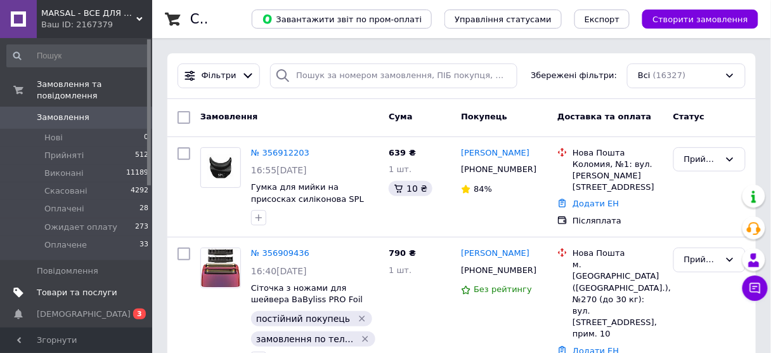
scroll to position [152, 0]
